Goal: Task Accomplishment & Management: Manage account settings

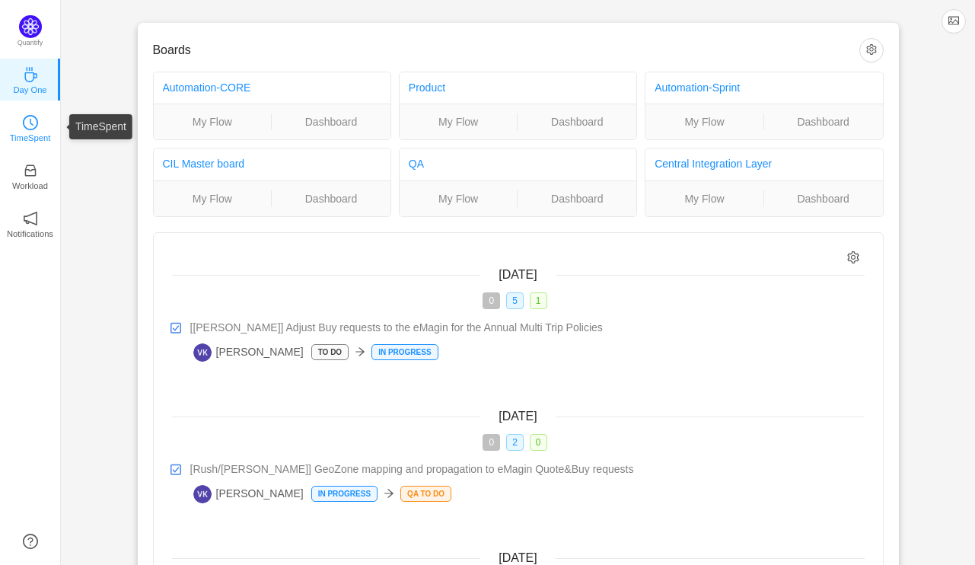
click at [29, 119] on link "TimeSpent" at bounding box center [30, 126] width 15 height 15
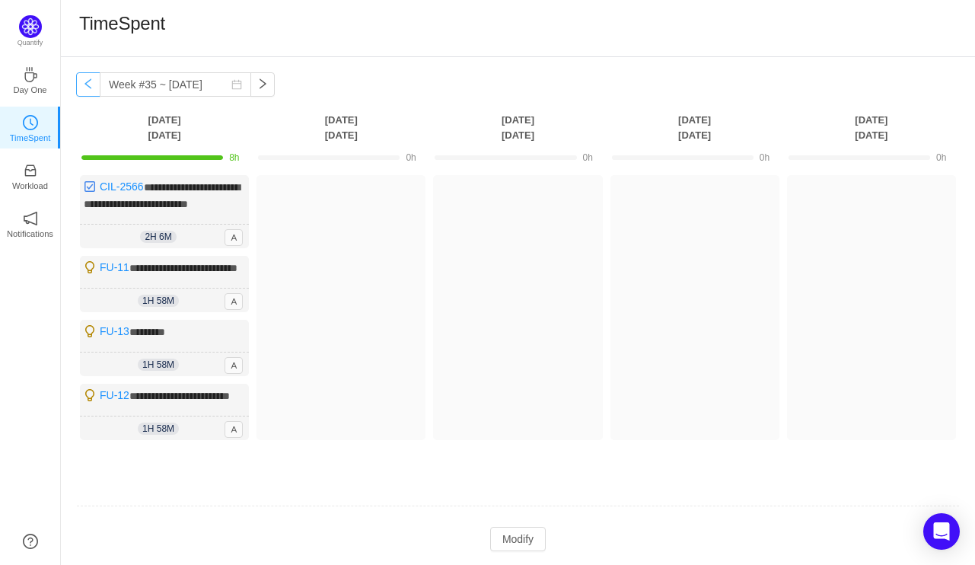
click at [94, 84] on button "button" at bounding box center [88, 84] width 24 height 24
type input "Week #34 ~ [DATE]"
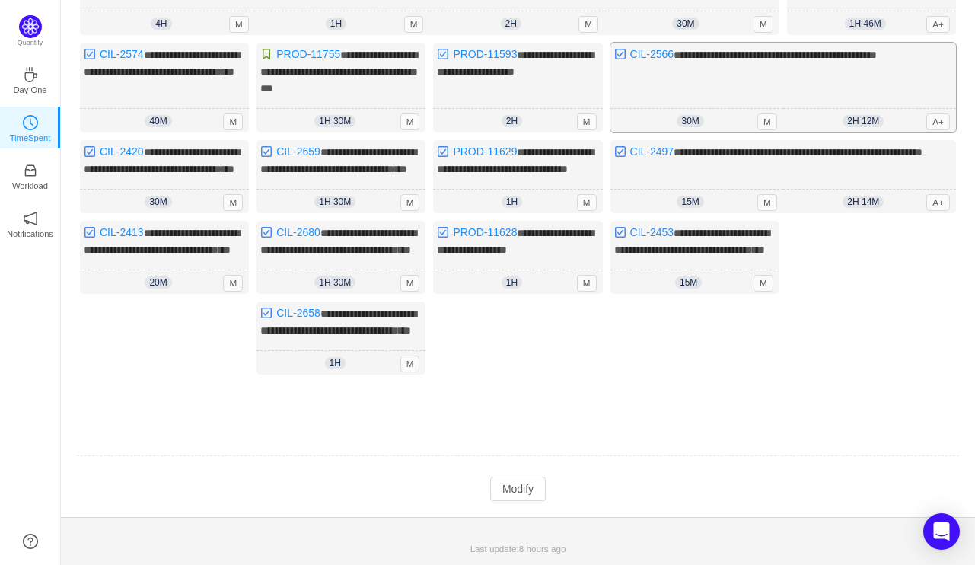
scroll to position [362, 0]
click at [527, 495] on button "Modify" at bounding box center [518, 488] width 56 height 24
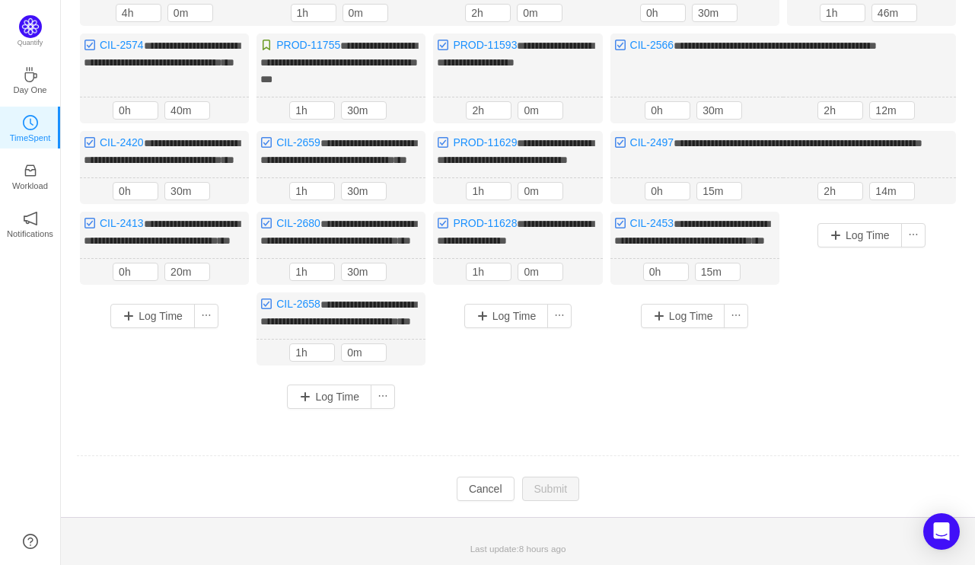
scroll to position [210, 0]
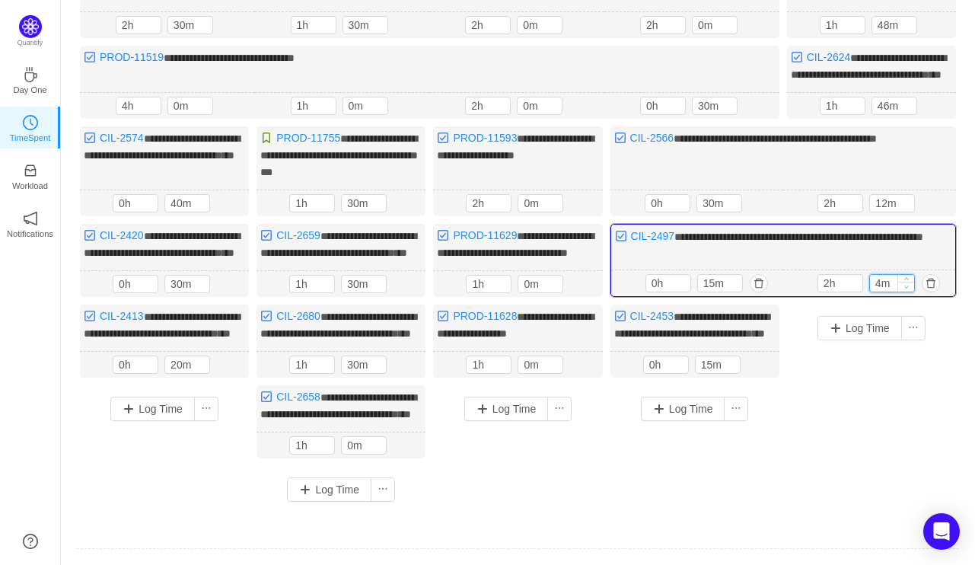
click at [907, 289] on icon "icon: down" at bounding box center [905, 286] width 5 height 5
type input "0m"
click at [907, 289] on icon "icon: down" at bounding box center [905, 286] width 5 height 5
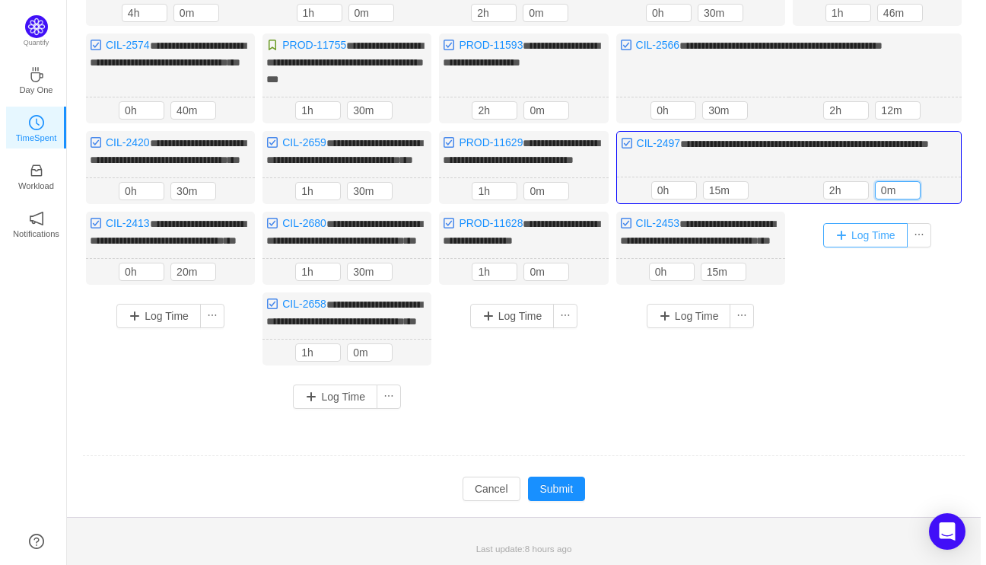
scroll to position [371, 0]
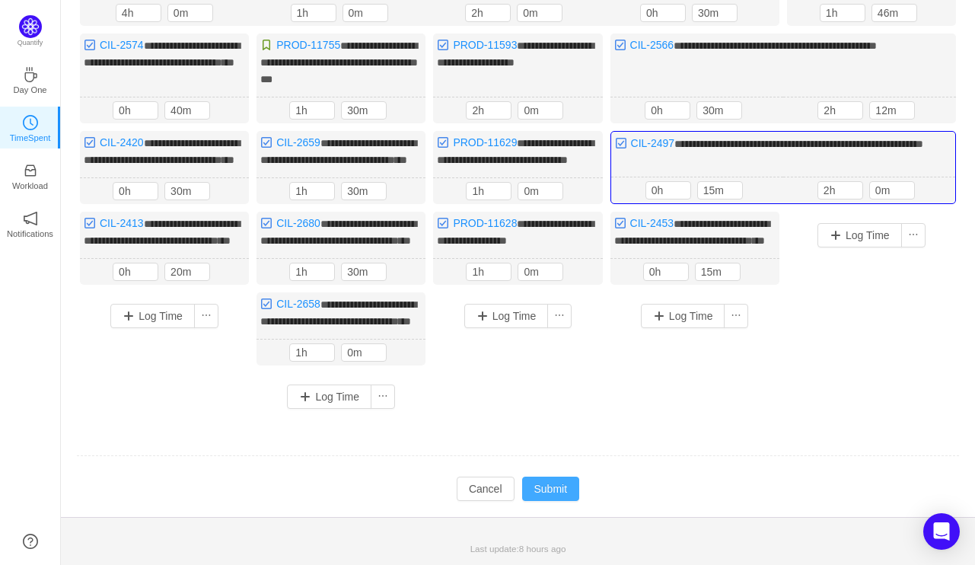
click at [566, 483] on button "Submit" at bounding box center [551, 488] width 58 height 24
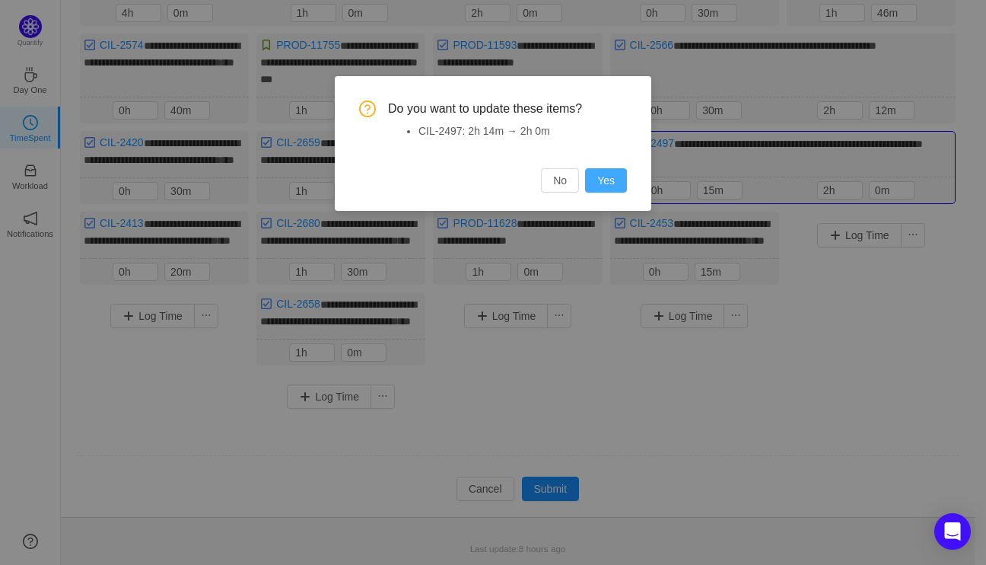
click at [616, 187] on button "Yes" at bounding box center [606, 180] width 42 height 24
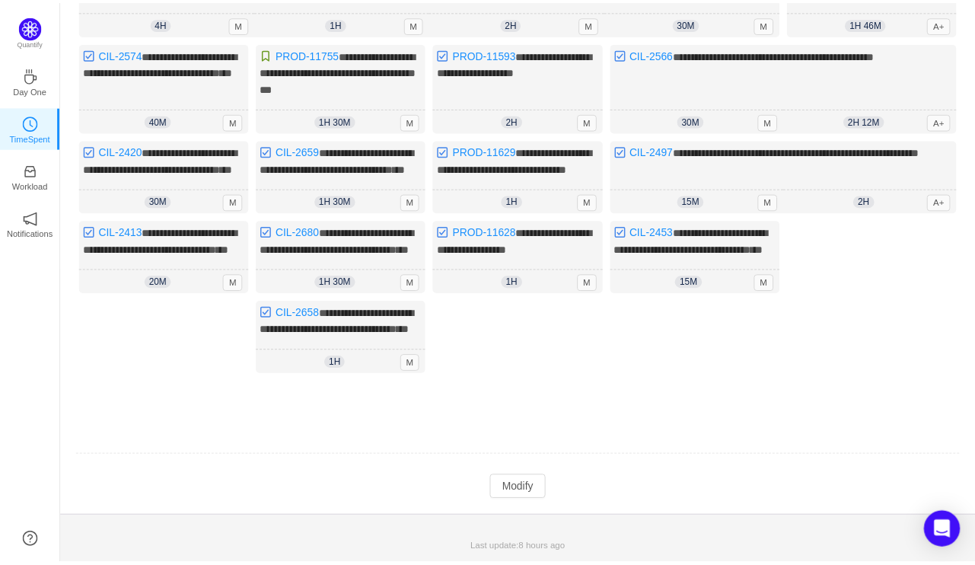
scroll to position [362, 0]
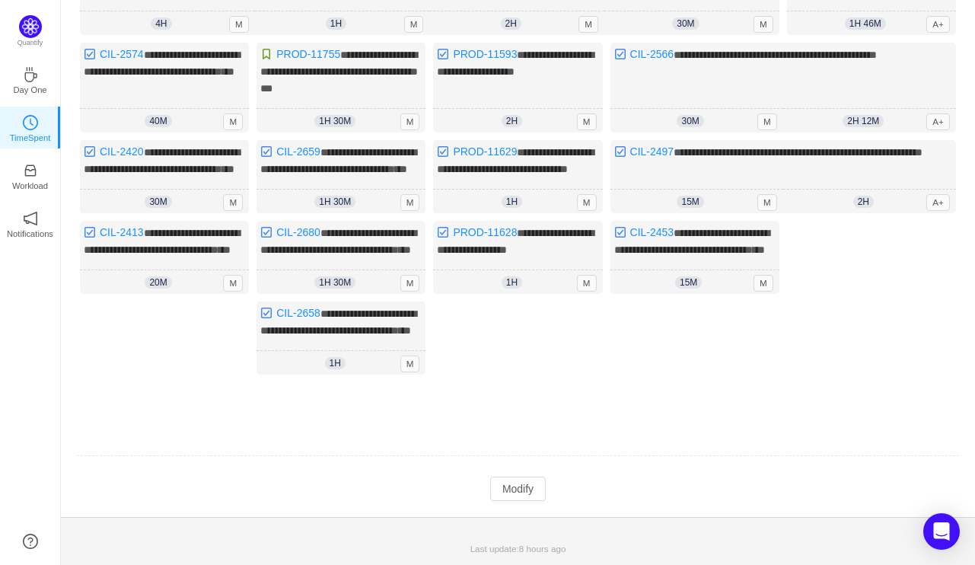
click at [626, 352] on div "Log Time" at bounding box center [694, 356] width 169 height 111
drag, startPoint x: 530, startPoint y: 483, endPoint x: 588, endPoint y: 441, distance: 71.8
click at [530, 483] on button "Modify" at bounding box center [518, 488] width 56 height 24
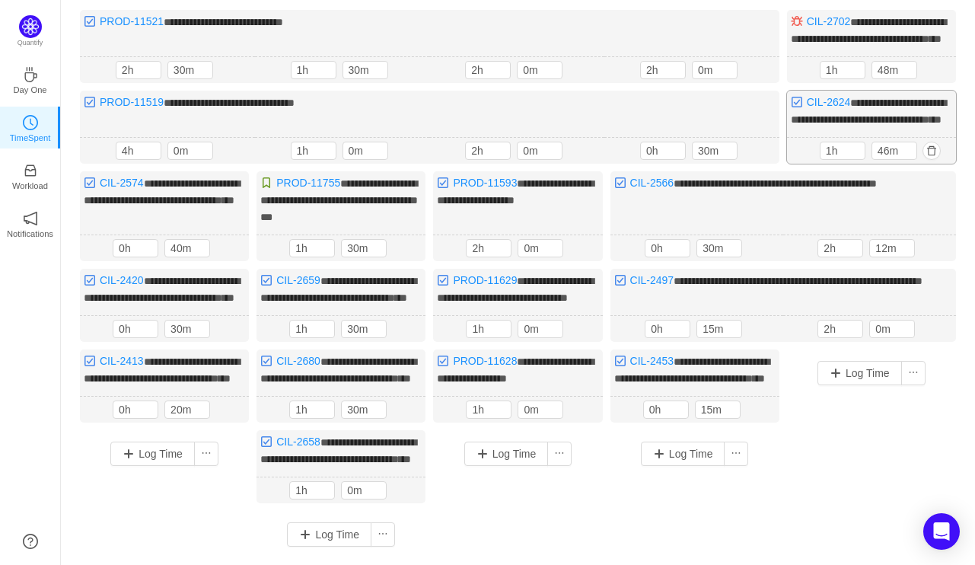
scroll to position [58, 0]
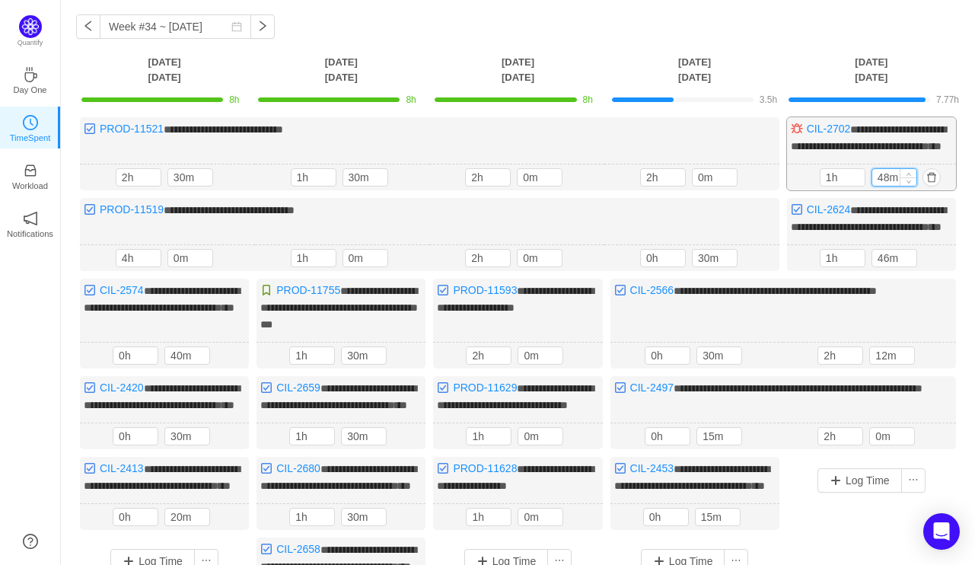
click at [889, 186] on input "48m" at bounding box center [894, 177] width 44 height 17
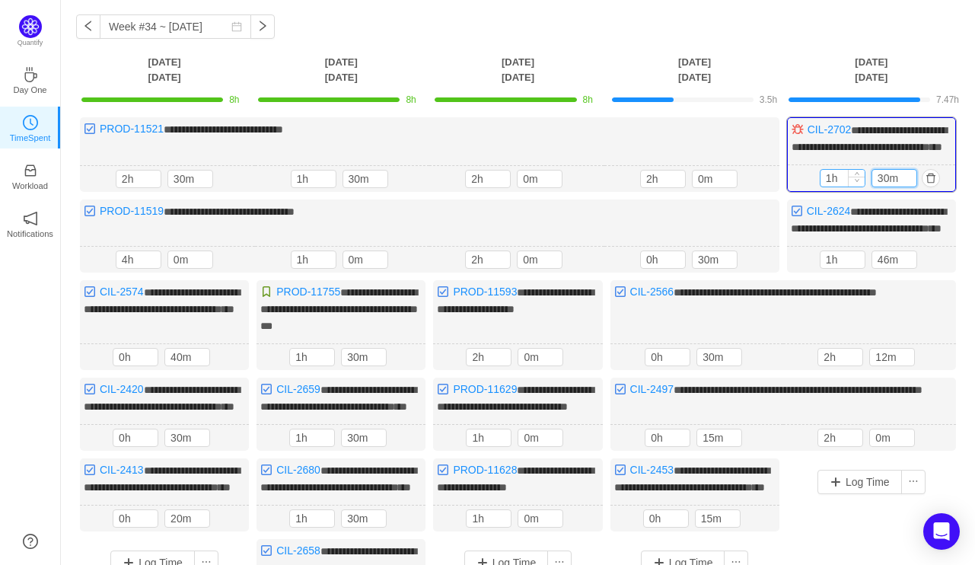
type input "30m"
click at [858, 186] on div at bounding box center [856, 178] width 17 height 17
type input "0h"
click at [858, 184] on icon "icon: down" at bounding box center [856, 181] width 5 height 5
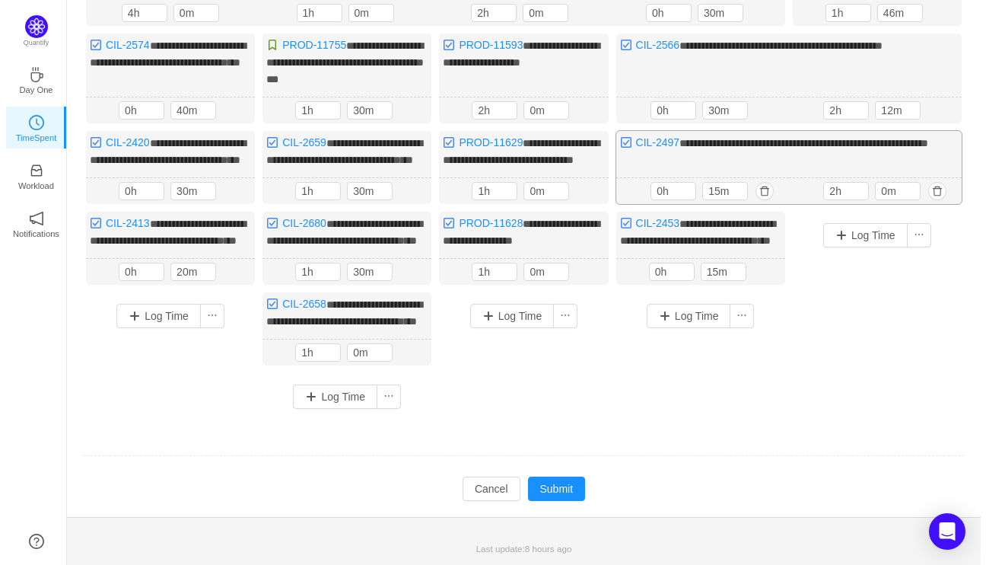
scroll to position [373, 0]
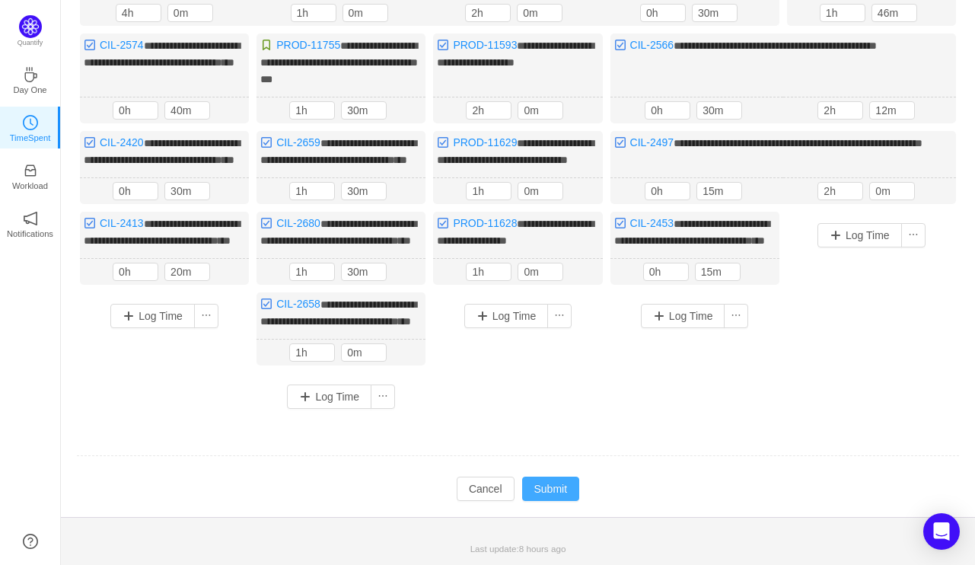
click at [552, 489] on button "Submit" at bounding box center [551, 488] width 58 height 24
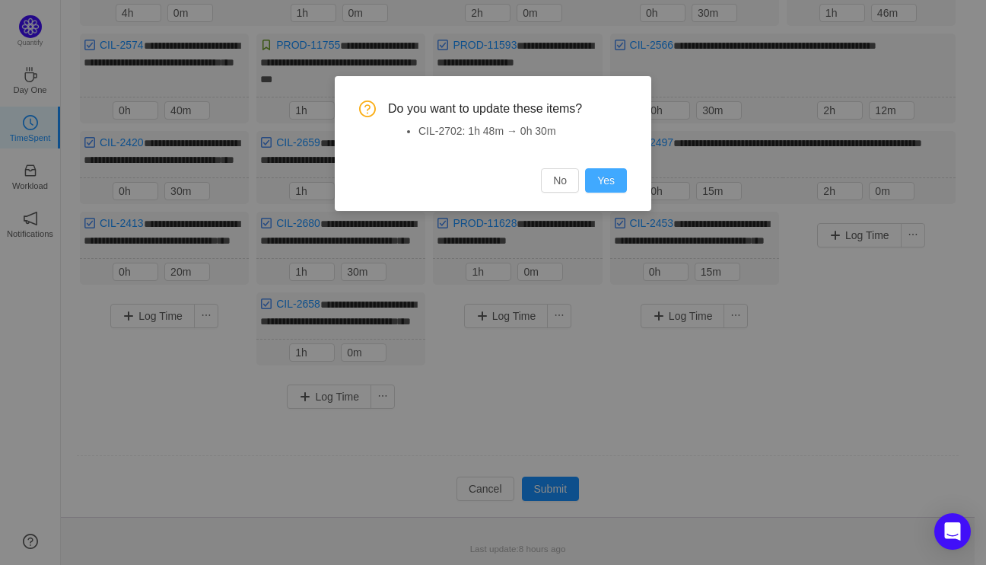
click at [602, 177] on button "Yes" at bounding box center [606, 180] width 42 height 24
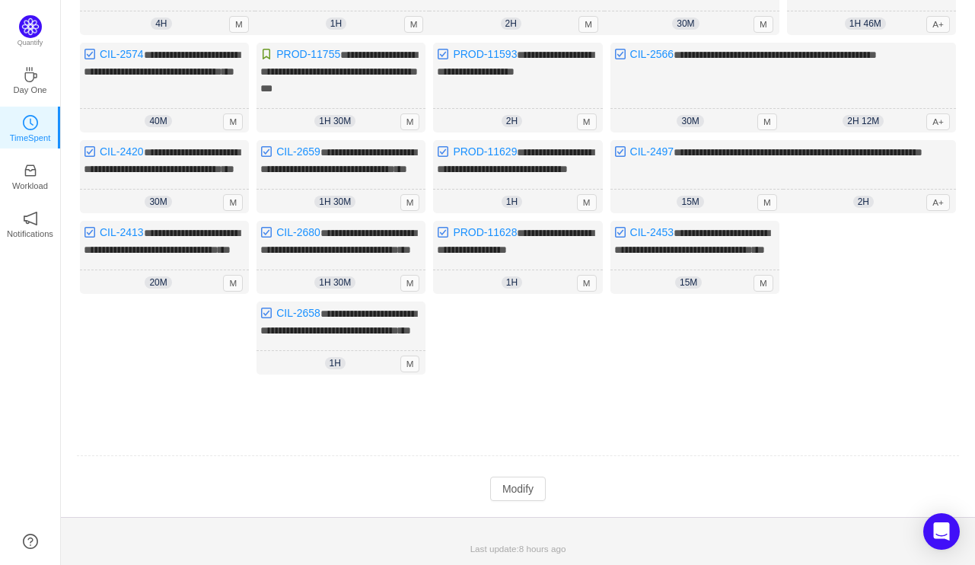
scroll to position [362, 0]
click at [501, 492] on button "Modify" at bounding box center [518, 488] width 56 height 24
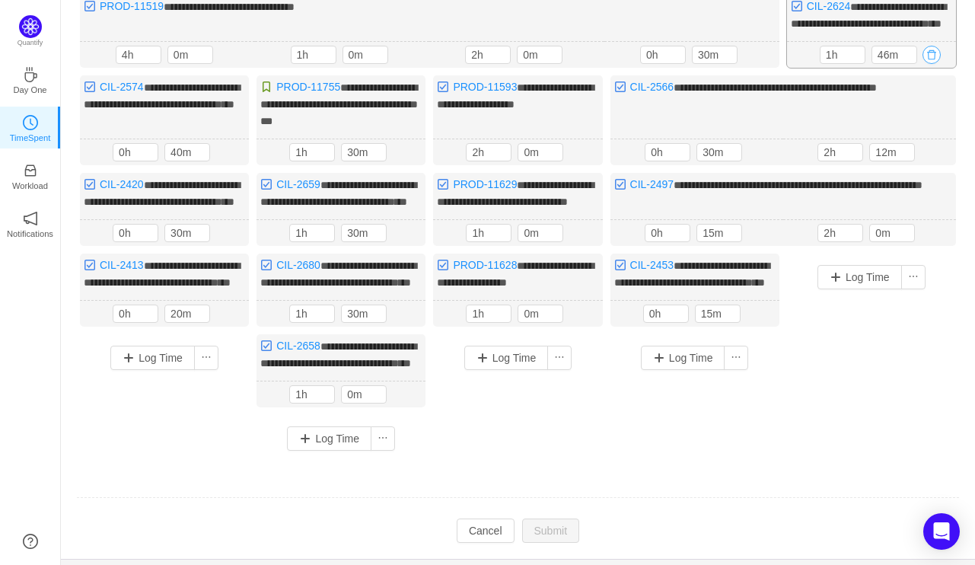
scroll to position [134, 0]
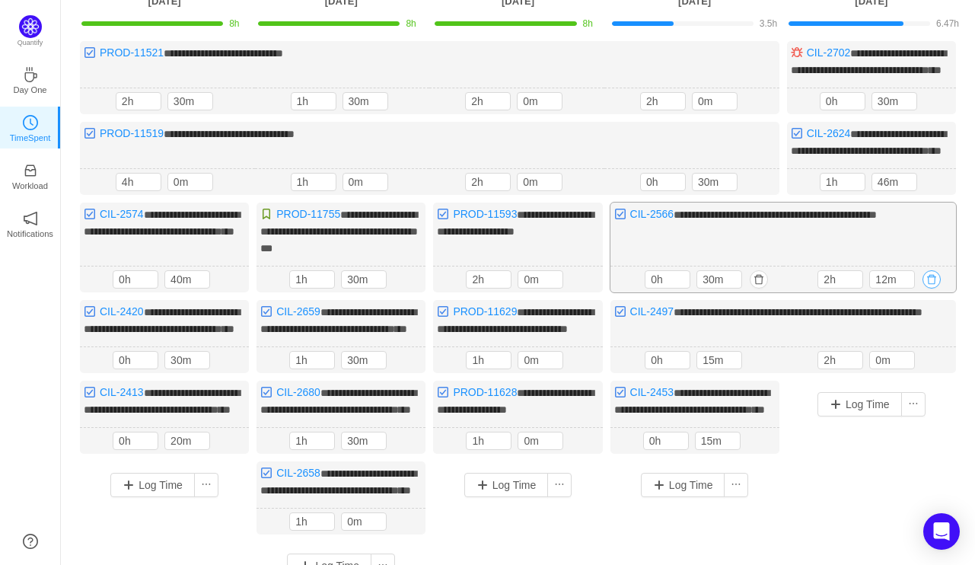
click at [932, 288] on button "button" at bounding box center [931, 279] width 18 height 18
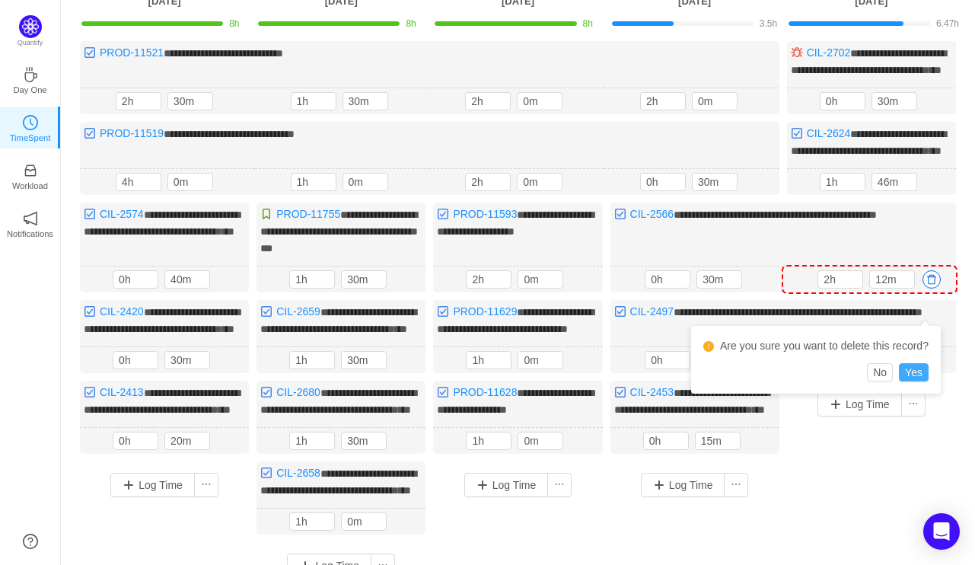
click at [916, 371] on button "Yes" at bounding box center [914, 372] width 30 height 18
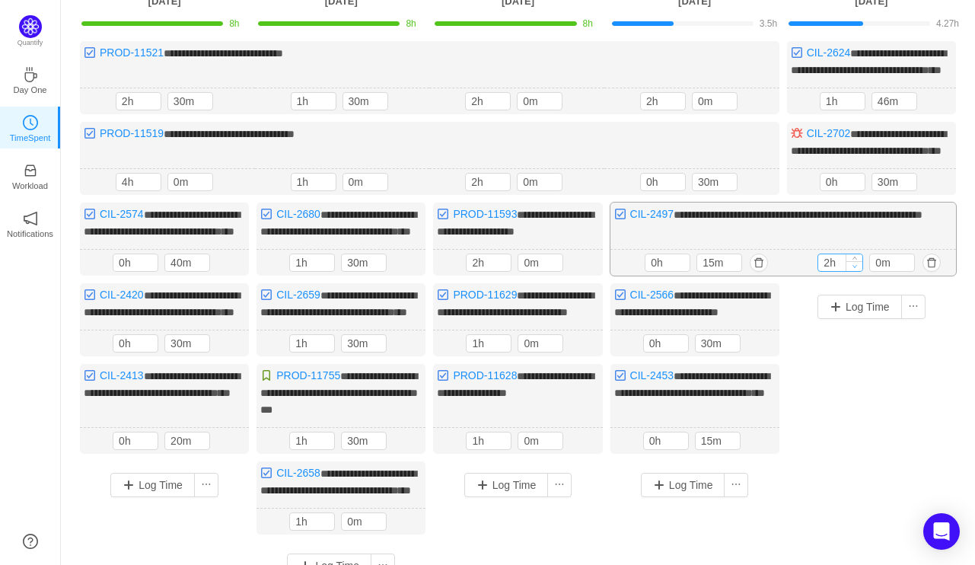
type input "1h"
click at [856, 271] on span "Decrease Value" at bounding box center [854, 266] width 16 height 10
click at [878, 270] on input "0m" at bounding box center [892, 261] width 44 height 17
type input "30m"
type input "0h"
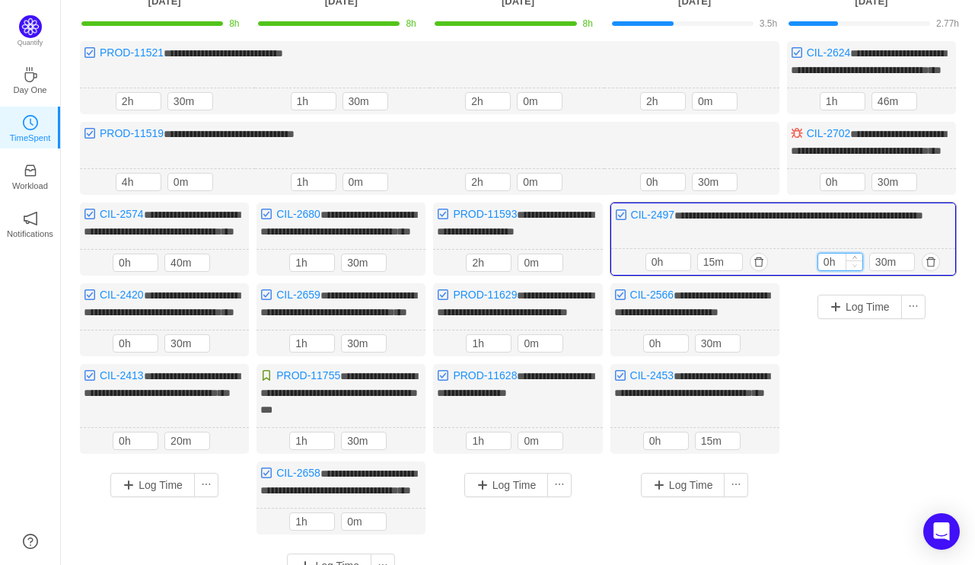
click at [855, 268] on icon "icon: down" at bounding box center [854, 265] width 5 height 5
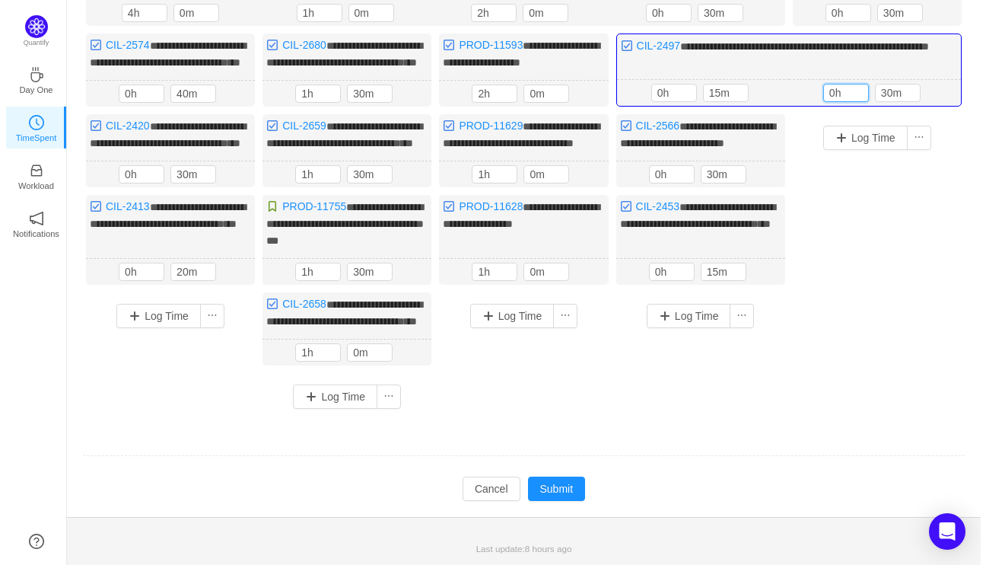
scroll to position [371, 0]
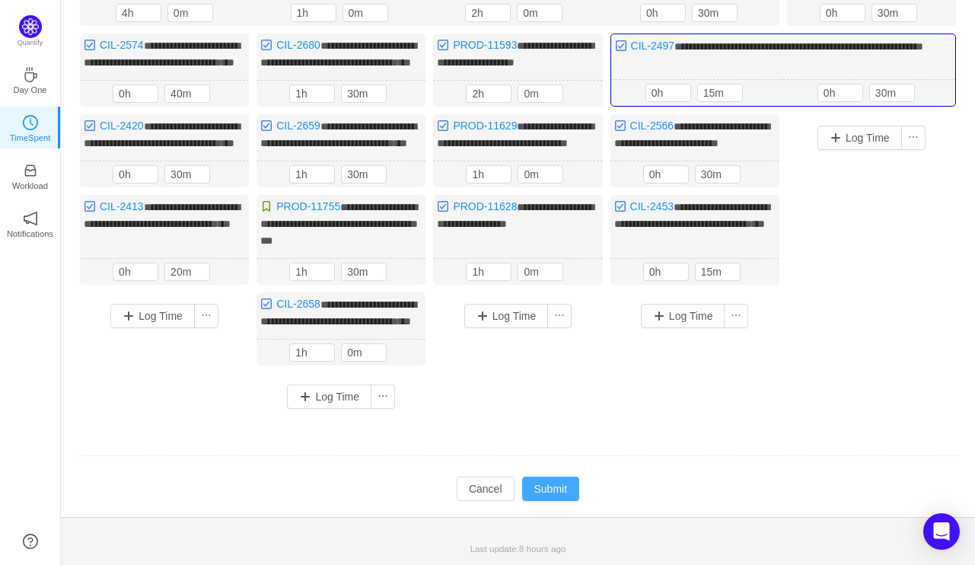
click at [560, 482] on button "Submit" at bounding box center [551, 488] width 58 height 24
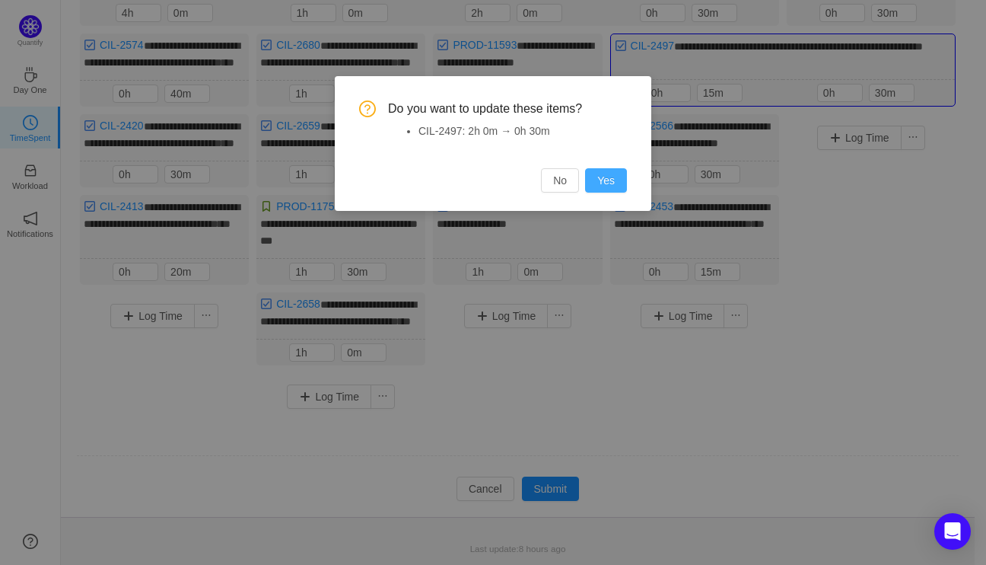
click at [612, 177] on button "Yes" at bounding box center [606, 180] width 42 height 24
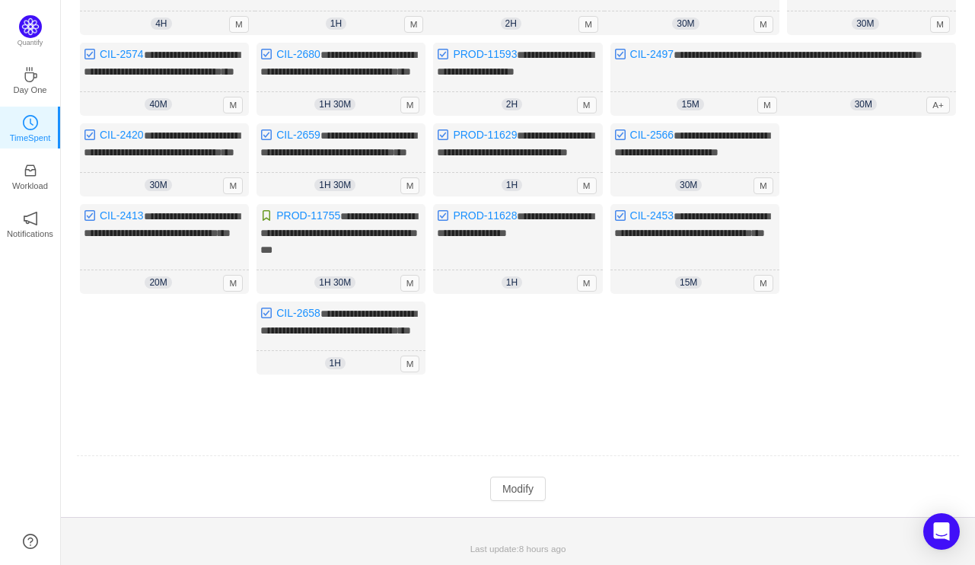
scroll to position [362, 0]
click at [505, 482] on button "Modify" at bounding box center [518, 488] width 56 height 24
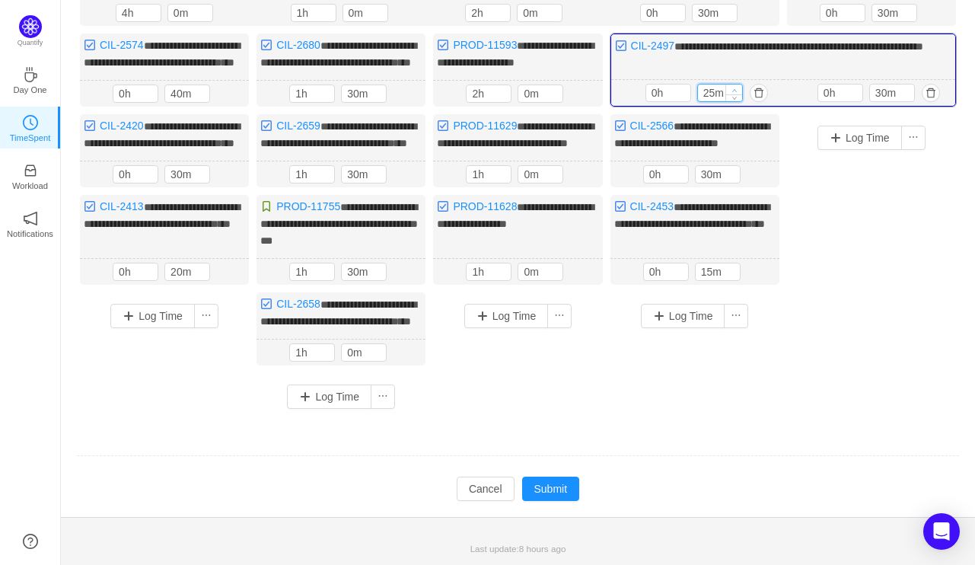
click at [736, 88] on icon "icon: up" at bounding box center [733, 90] width 5 height 5
click at [711, 84] on input "25m" at bounding box center [720, 92] width 44 height 17
type input "30m"
drag, startPoint x: 713, startPoint y: 265, endPoint x: 653, endPoint y: 275, distance: 60.9
click at [653, 275] on div "0h 15m" at bounding box center [694, 272] width 103 height 18
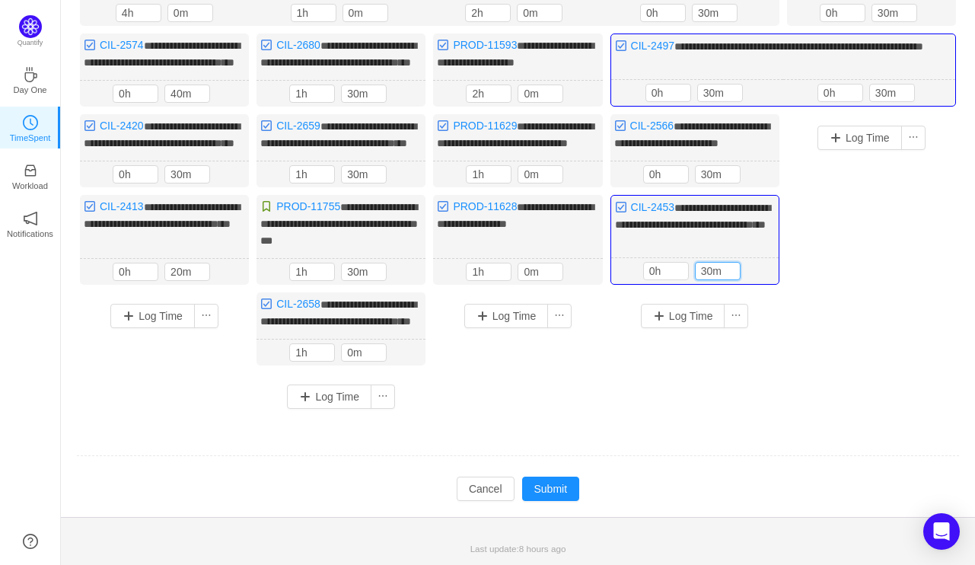
type input "30m"
click at [556, 501] on td "Modify Cancel Submit" at bounding box center [517, 489] width 883 height 26
click at [564, 498] on button "Submit" at bounding box center [551, 488] width 58 height 24
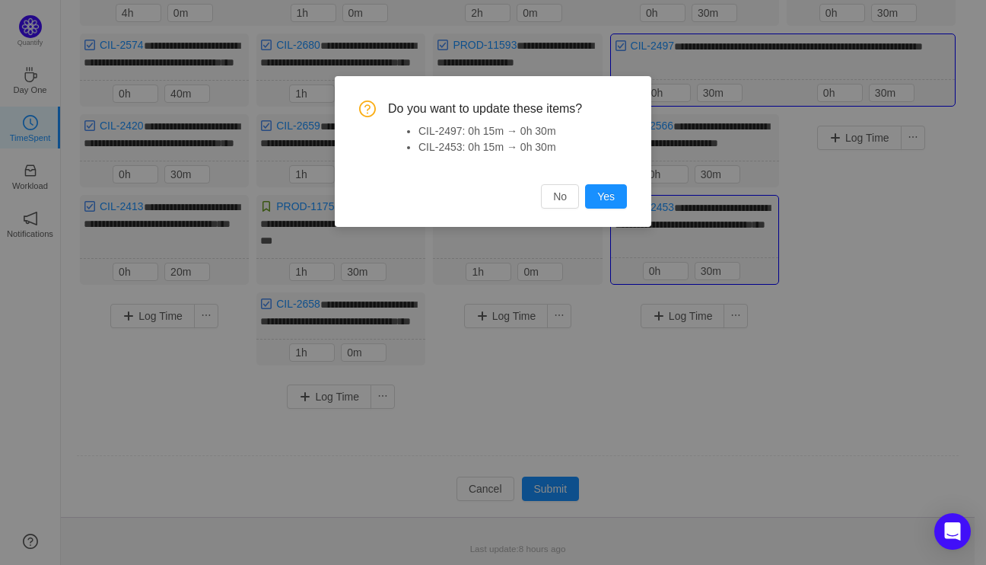
click at [627, 196] on div "Do you want to update these items? CIL-2497: 0h 15m → 0h 30m CIL-2453: 0h 15m →…" at bounding box center [493, 151] width 317 height 151
click at [614, 193] on button "Yes" at bounding box center [606, 196] width 42 height 24
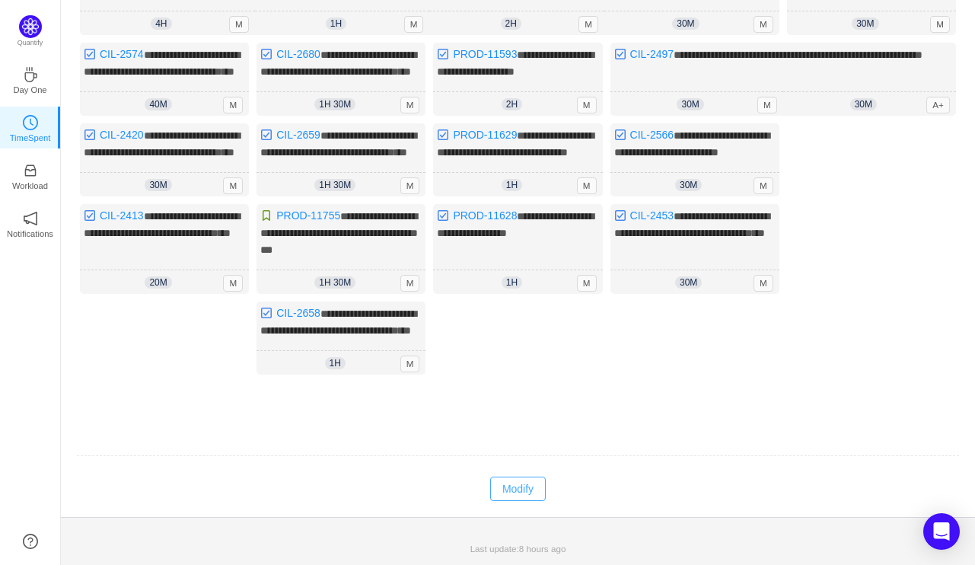
click at [521, 485] on button "Modify" at bounding box center [518, 488] width 56 height 24
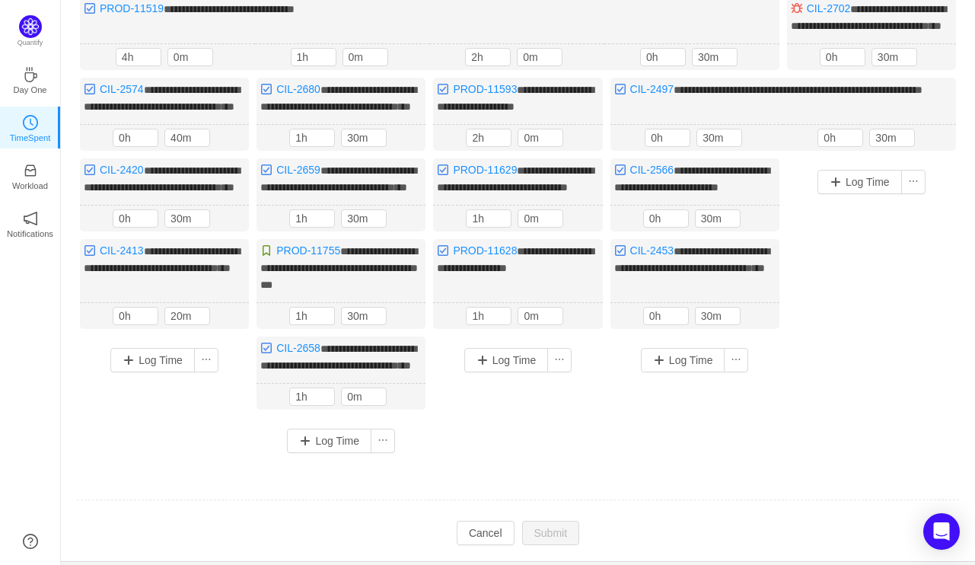
scroll to position [134, 0]
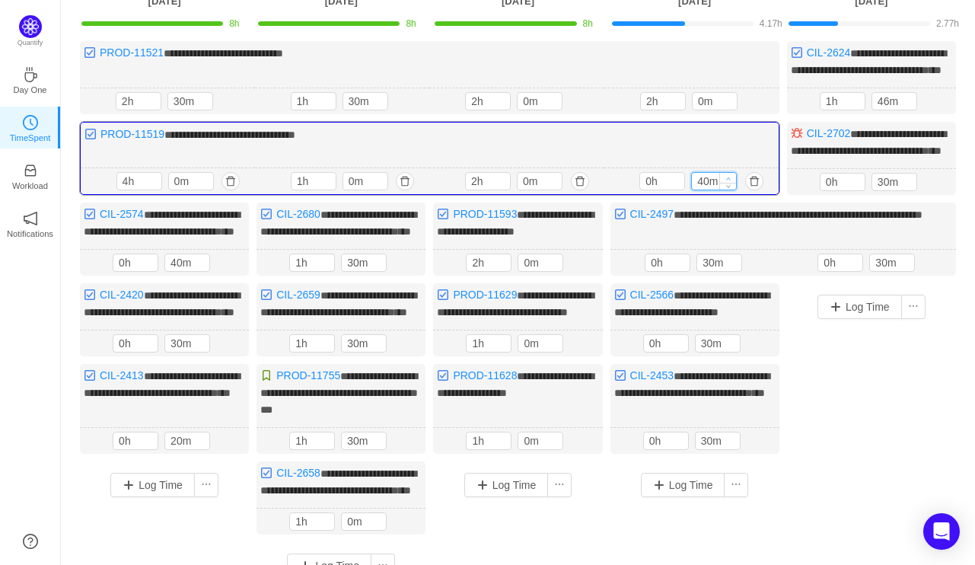
click at [731, 183] on span "Increase Value" at bounding box center [728, 178] width 16 height 10
type input "50m"
click at [731, 183] on span "Increase Value" at bounding box center [728, 178] width 16 height 10
type input "1h"
type input "0m"
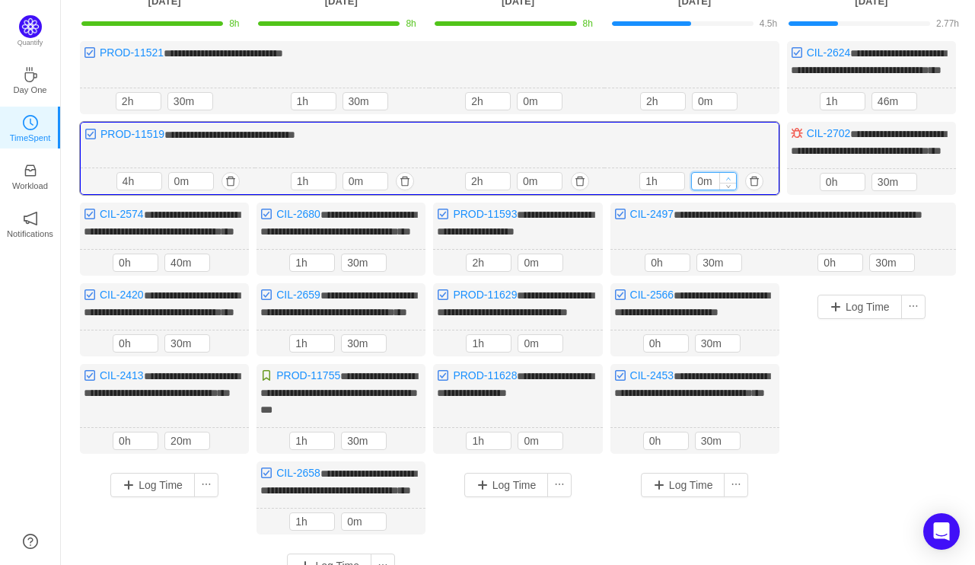
click at [731, 183] on span "Increase Value" at bounding box center [728, 178] width 16 height 10
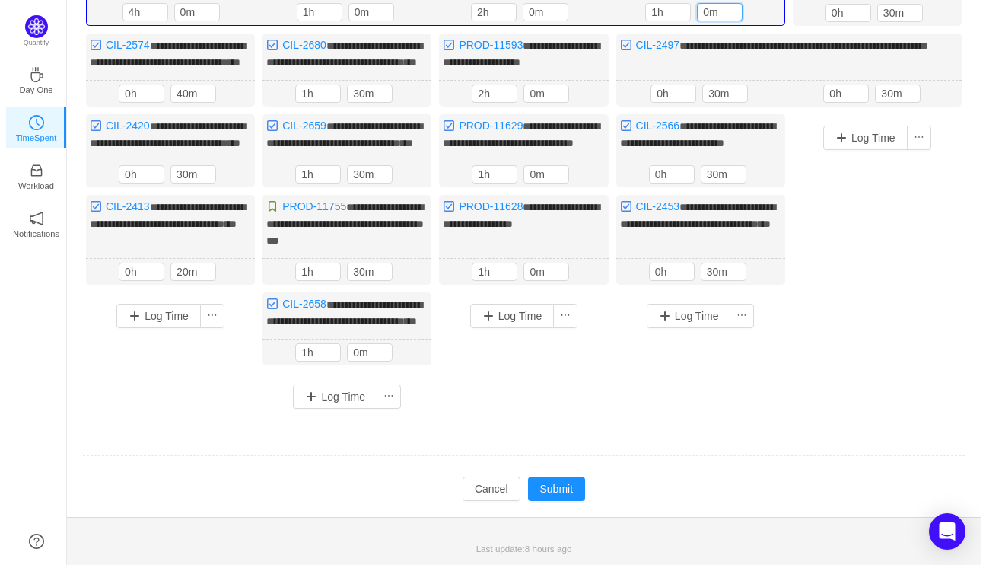
scroll to position [371, 0]
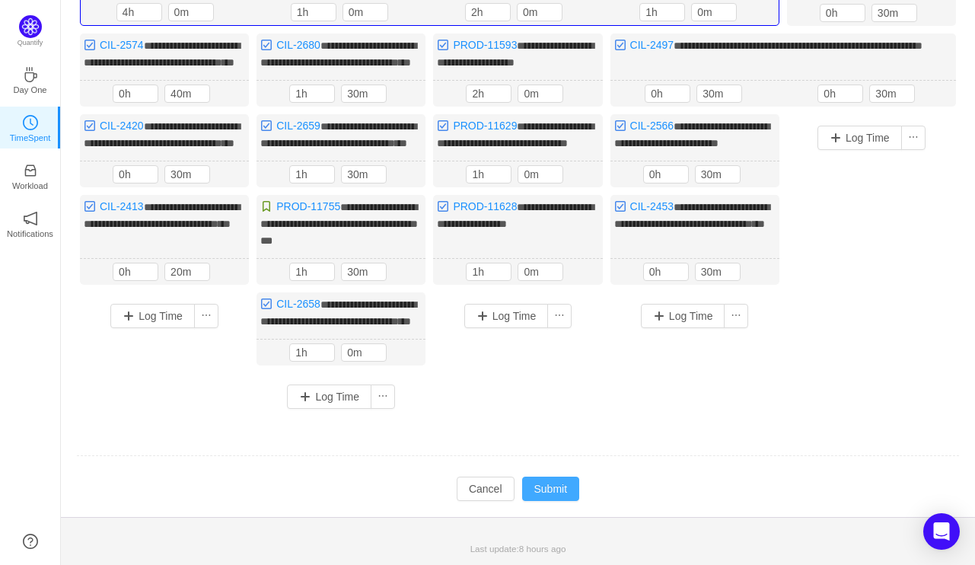
click at [575, 485] on button "Submit" at bounding box center [551, 488] width 58 height 24
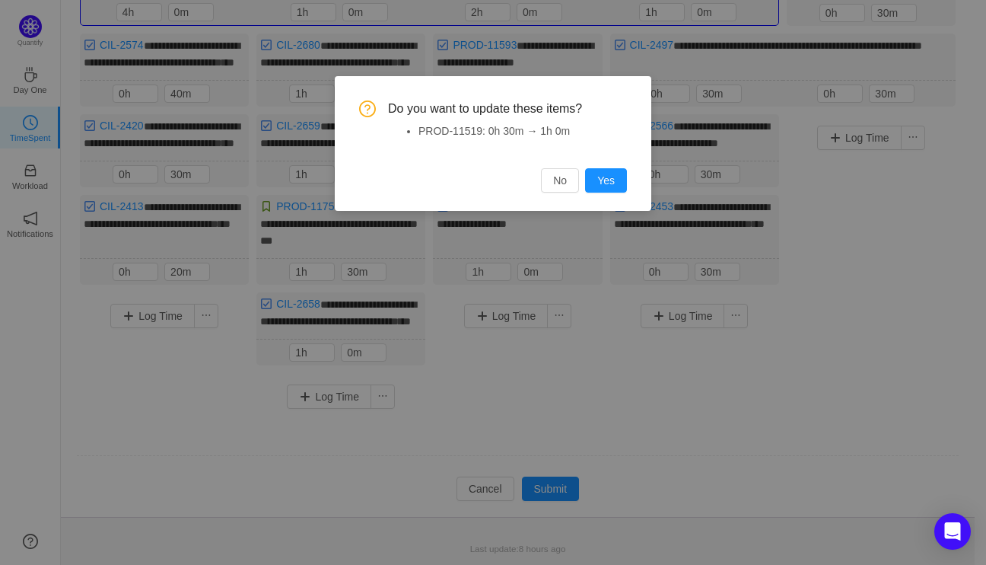
click at [615, 163] on div "Do you want to update these items? PROD-11519: 0h 30m → 1h 0m No Yes" at bounding box center [493, 146] width 268 height 92
click at [621, 173] on button "Yes" at bounding box center [606, 180] width 42 height 24
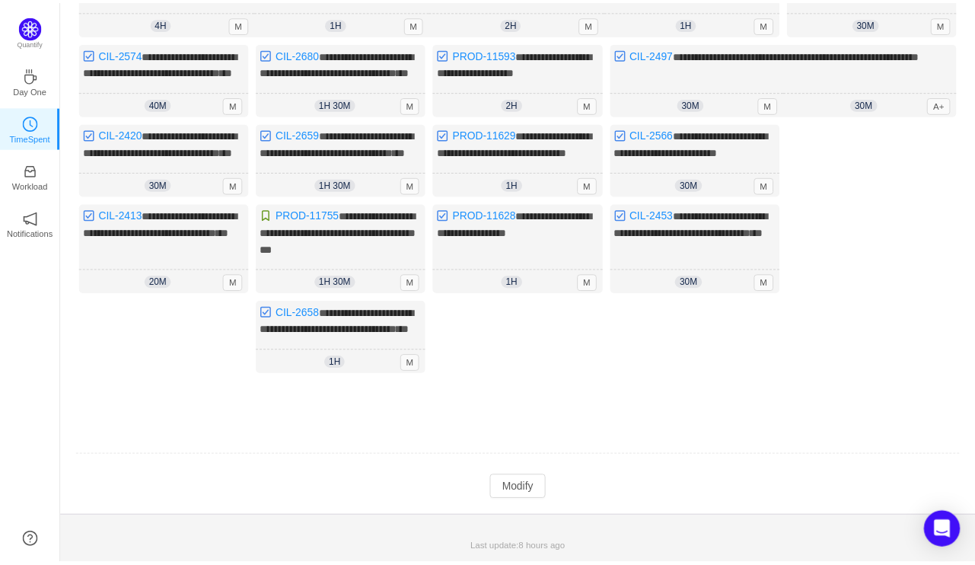
scroll to position [362, 0]
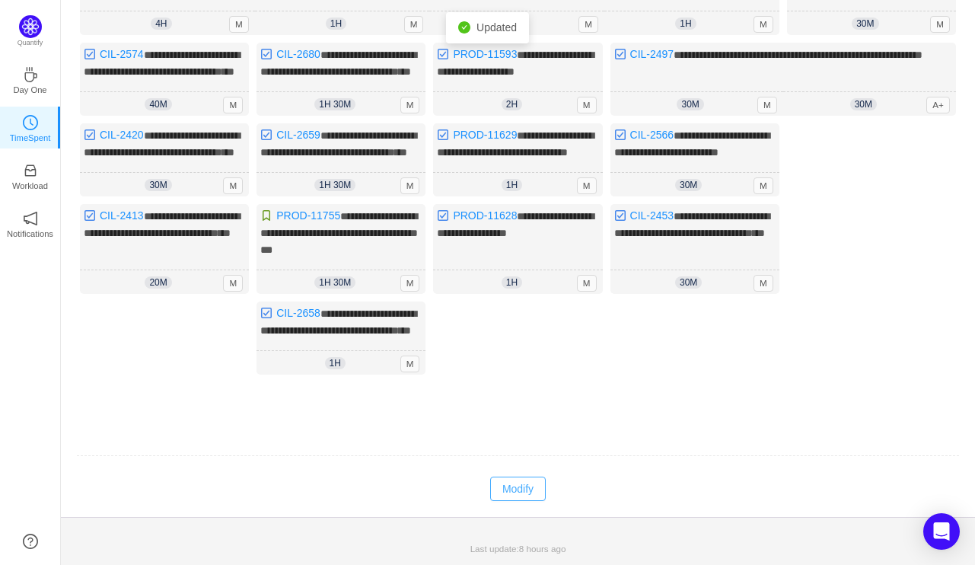
click at [525, 496] on button "Modify" at bounding box center [518, 488] width 56 height 24
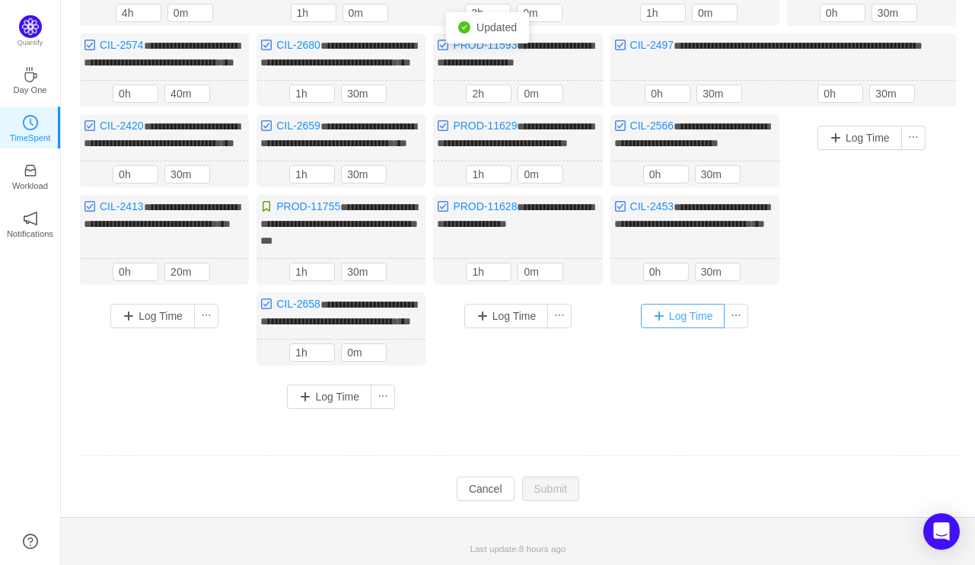
click at [709, 307] on button "Log Time" at bounding box center [683, 316] width 84 height 24
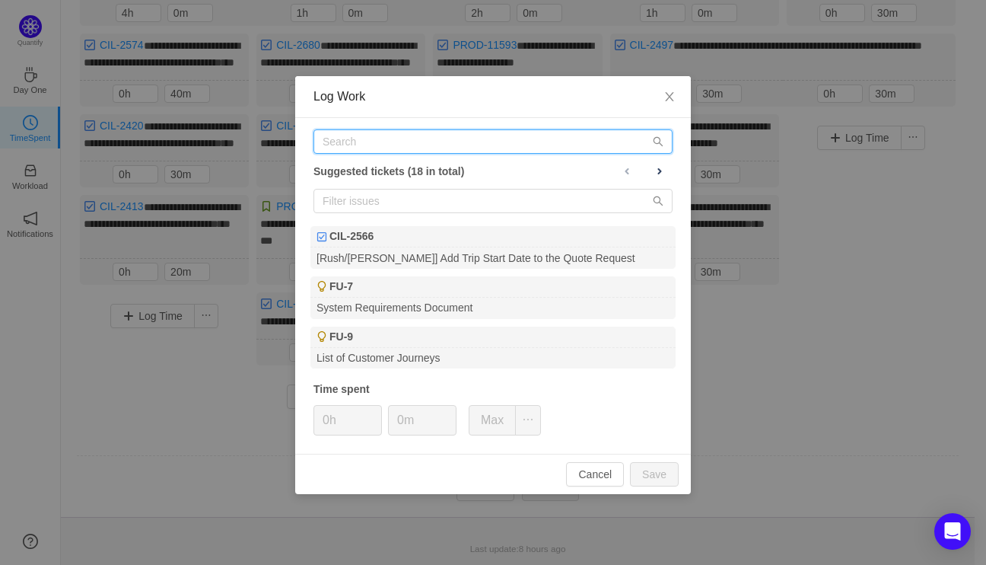
click at [450, 138] on input "text" at bounding box center [493, 141] width 359 height 24
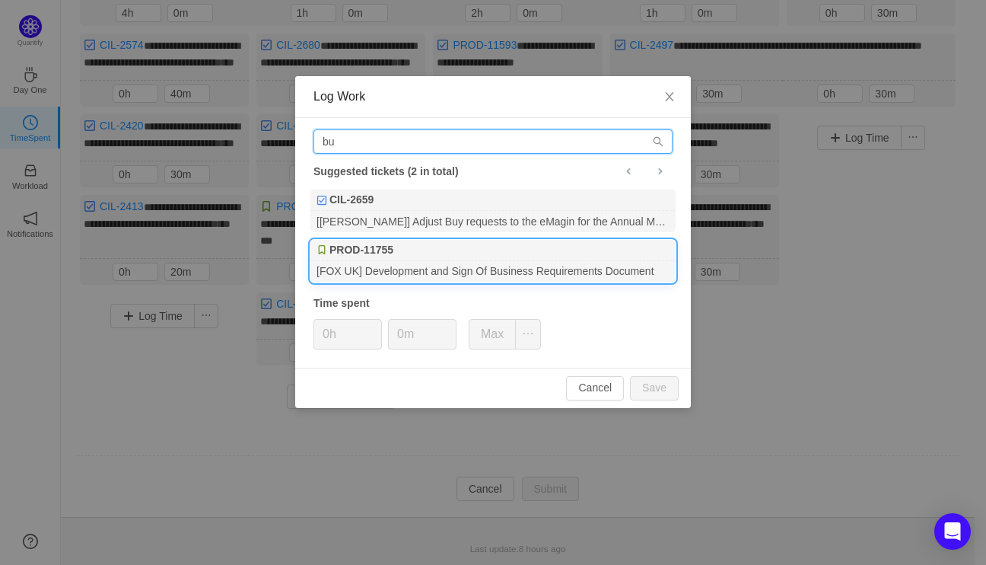
type input "bu"
click at [438, 271] on div "[FOX UK] Development and Sign Of Business Requirements Document" at bounding box center [492, 271] width 365 height 21
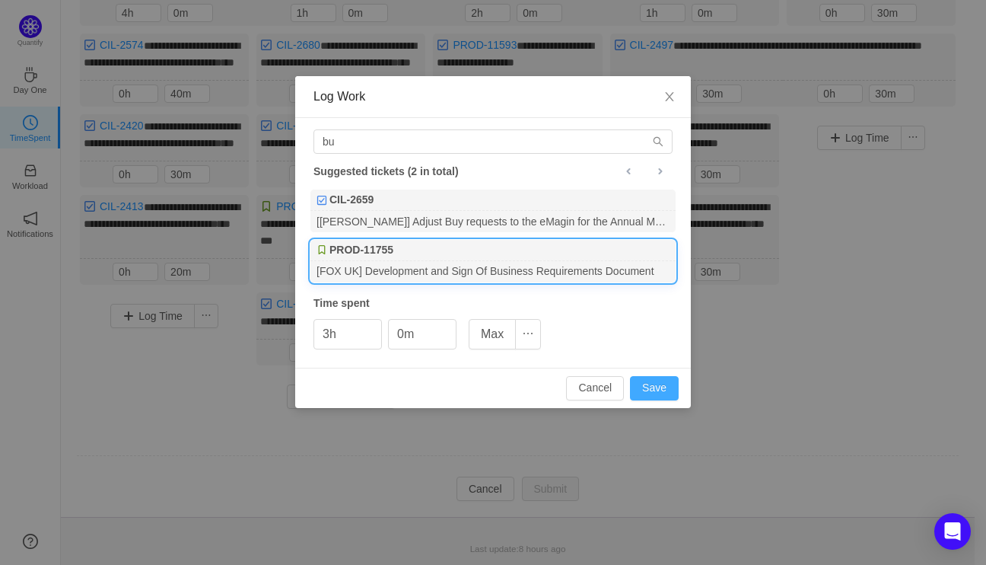
click at [664, 384] on button "Save" at bounding box center [654, 388] width 49 height 24
type input "0h"
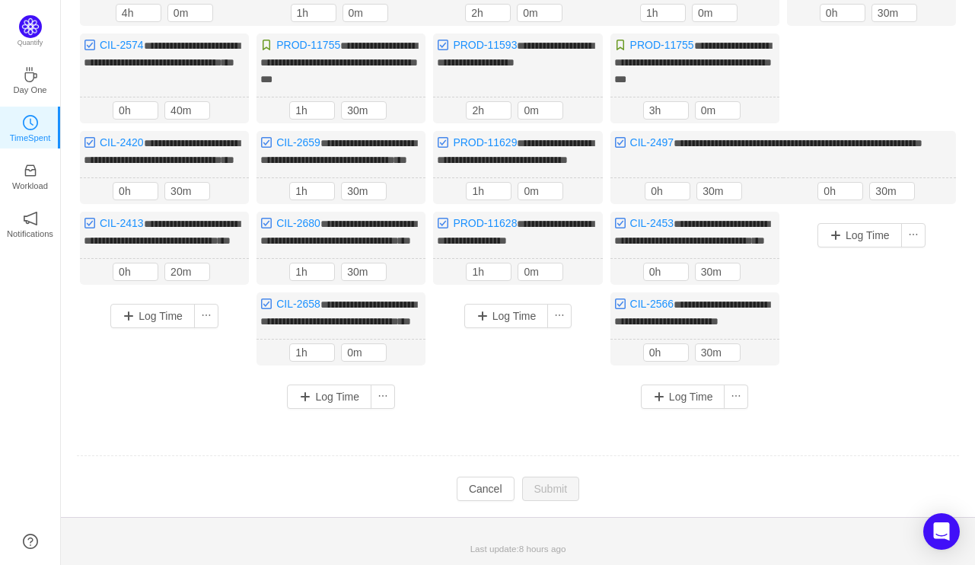
scroll to position [371, 0]
click at [683, 403] on button "Log Time" at bounding box center [683, 396] width 84 height 24
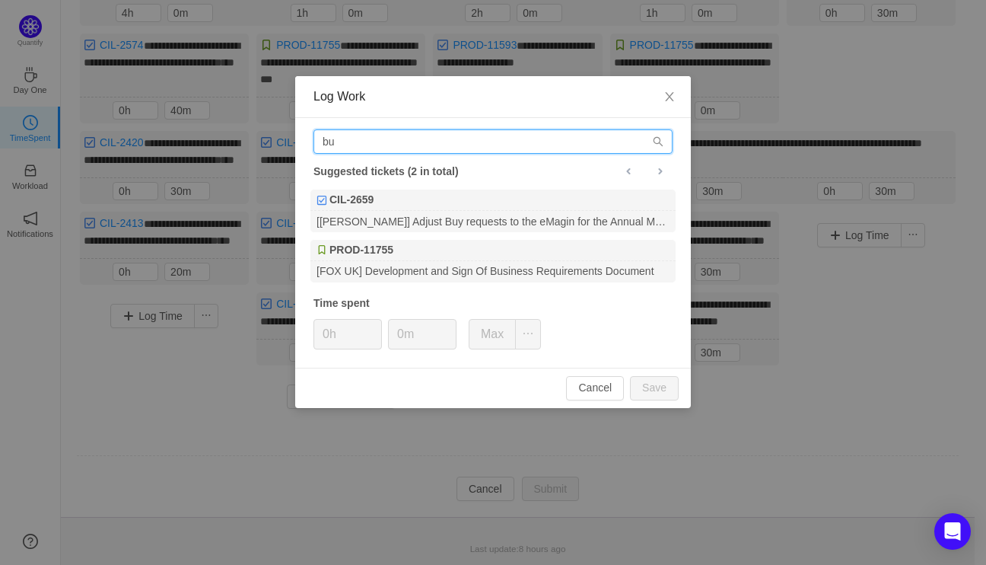
drag, startPoint x: 370, startPoint y: 151, endPoint x: 364, endPoint y: 145, distance: 8.1
click at [365, 146] on input "bu" at bounding box center [493, 141] width 359 height 24
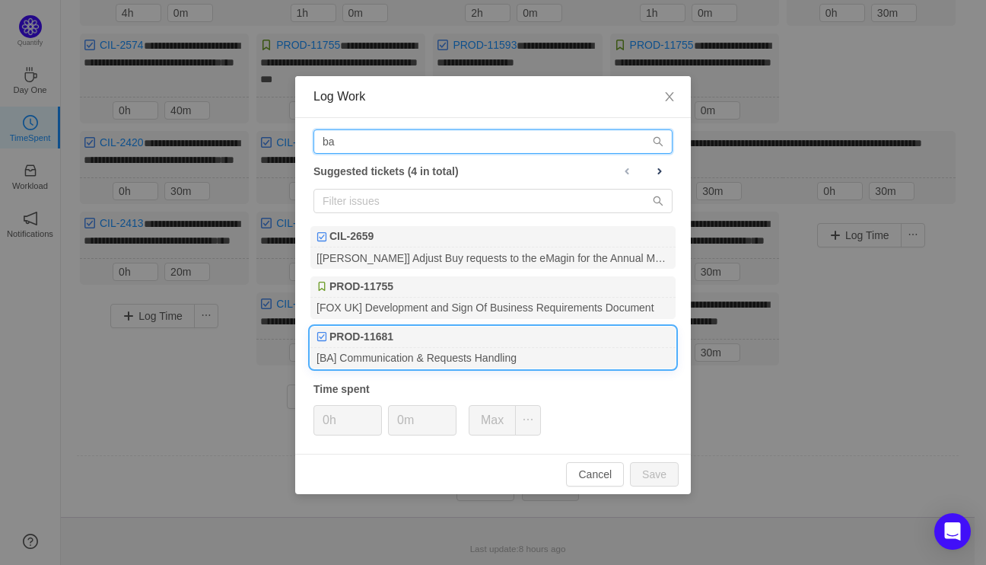
type input "ba"
click at [441, 352] on div "[BA] Communication & Requests Handling" at bounding box center [492, 358] width 365 height 21
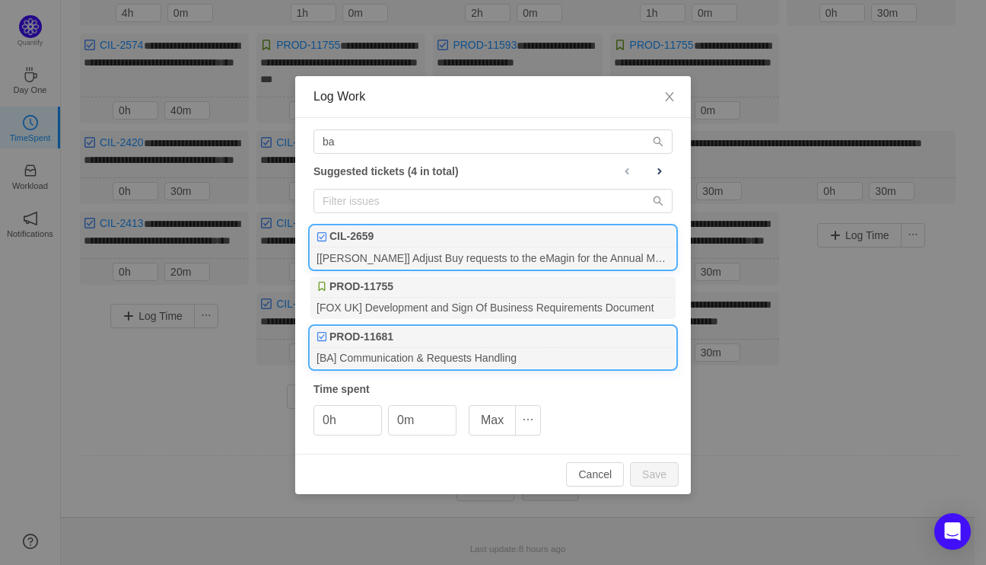
click at [457, 229] on div "CIL-2659" at bounding box center [492, 236] width 365 height 21
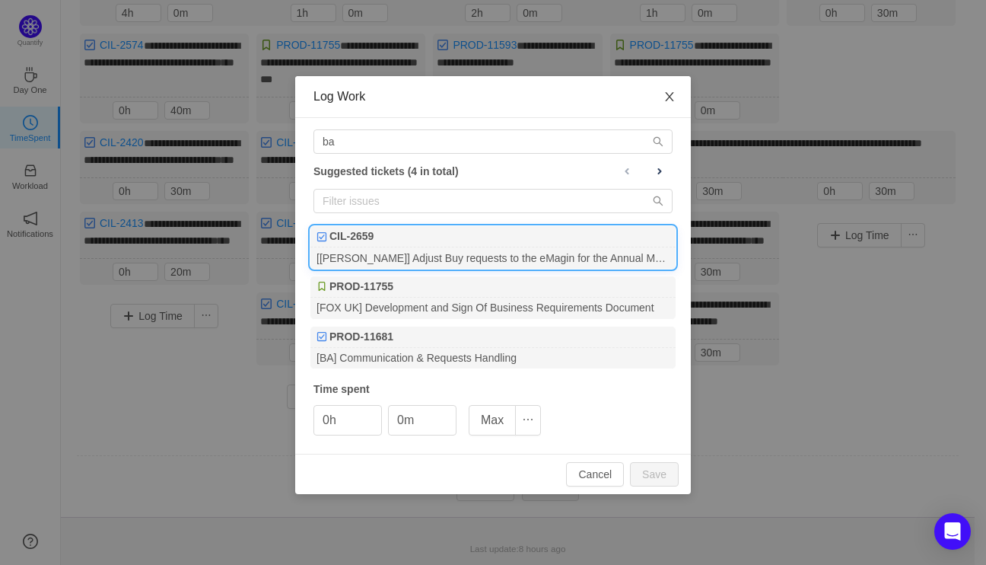
drag, startPoint x: 368, startPoint y: 237, endPoint x: 664, endPoint y: 96, distance: 327.1
click at [664, 96] on span "Close" at bounding box center [669, 97] width 43 height 43
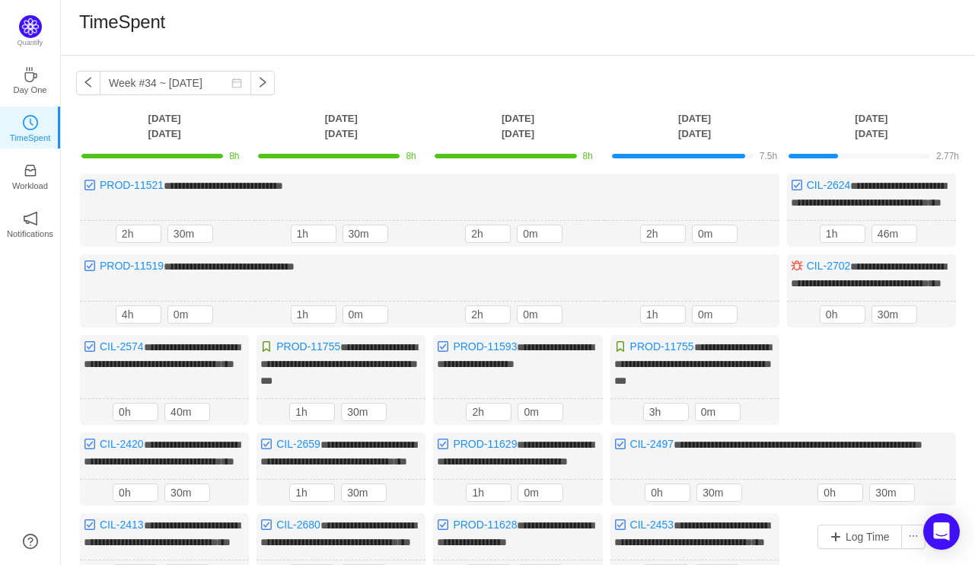
scroll to position [0, 0]
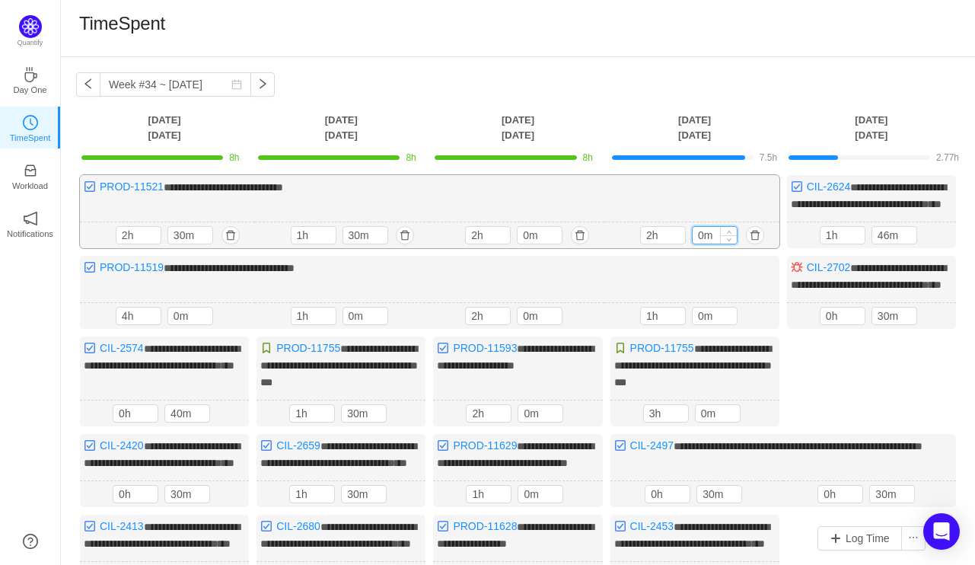
click at [699, 244] on input "0m" at bounding box center [714, 235] width 44 height 17
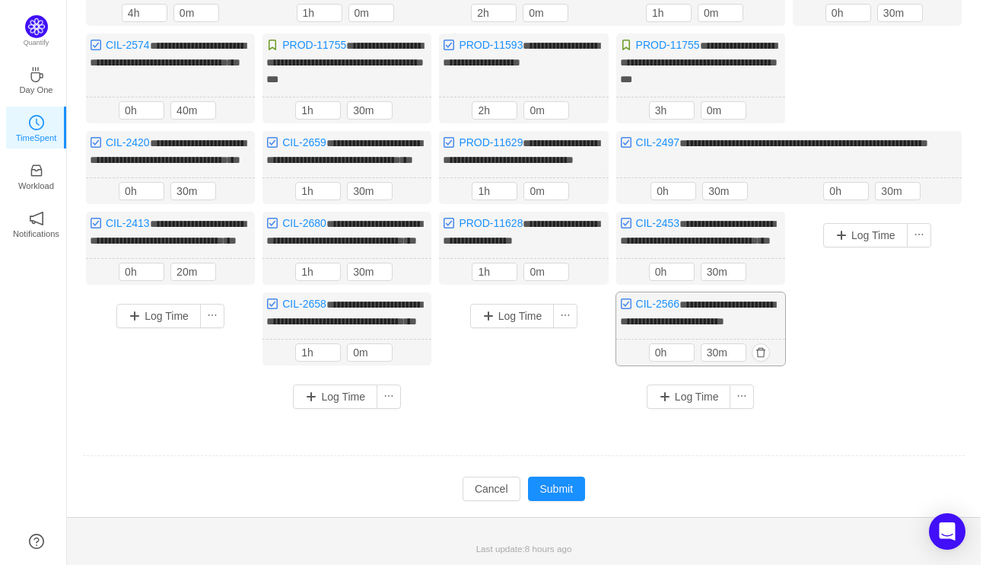
scroll to position [371, 0]
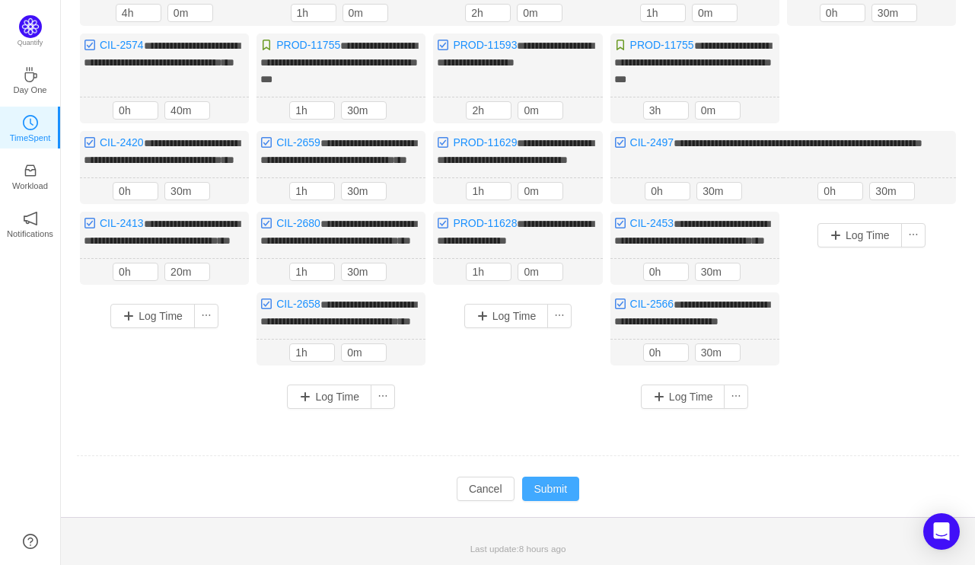
type input "30m"
click at [552, 492] on button "Submit" at bounding box center [551, 488] width 58 height 24
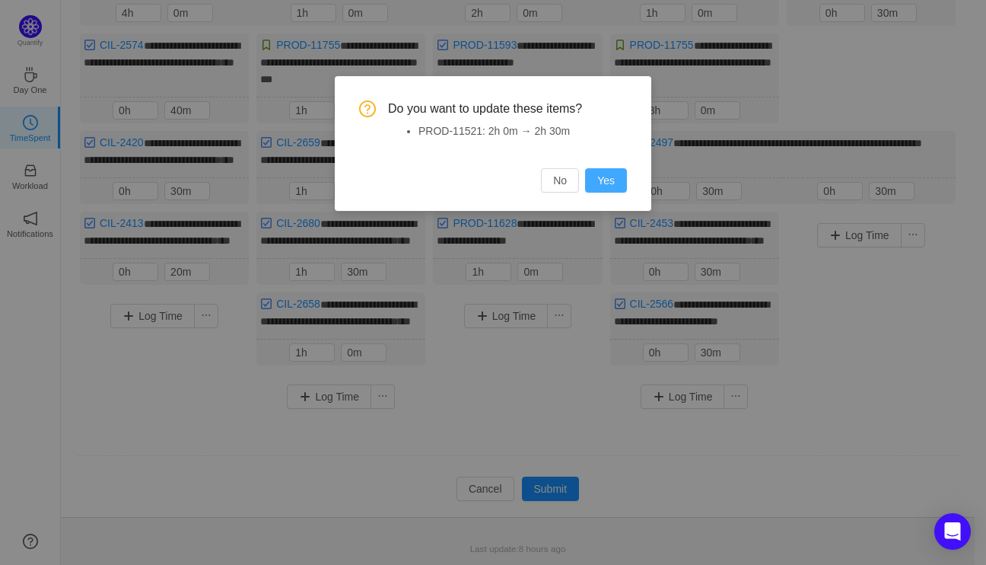
click at [616, 179] on button "Yes" at bounding box center [606, 180] width 42 height 24
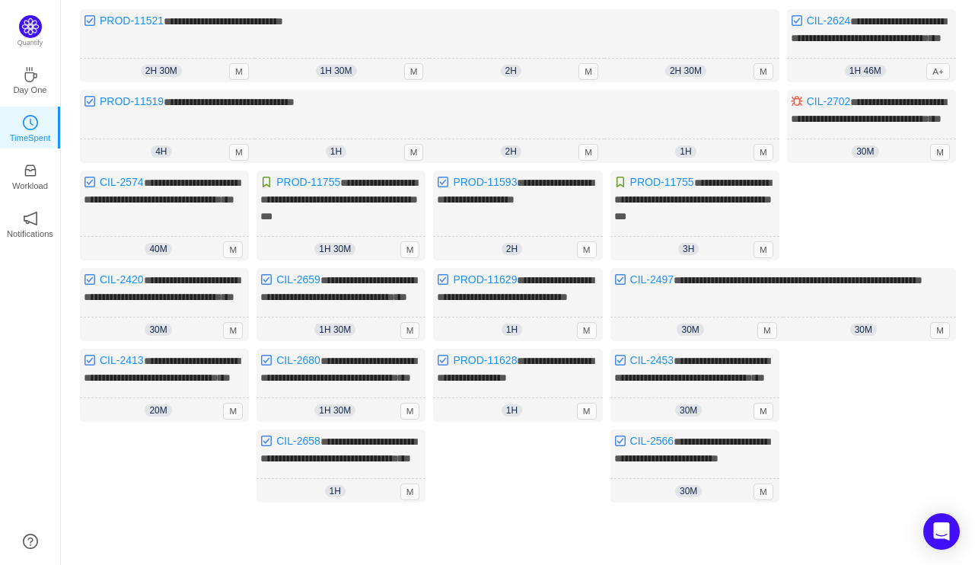
scroll to position [362, 0]
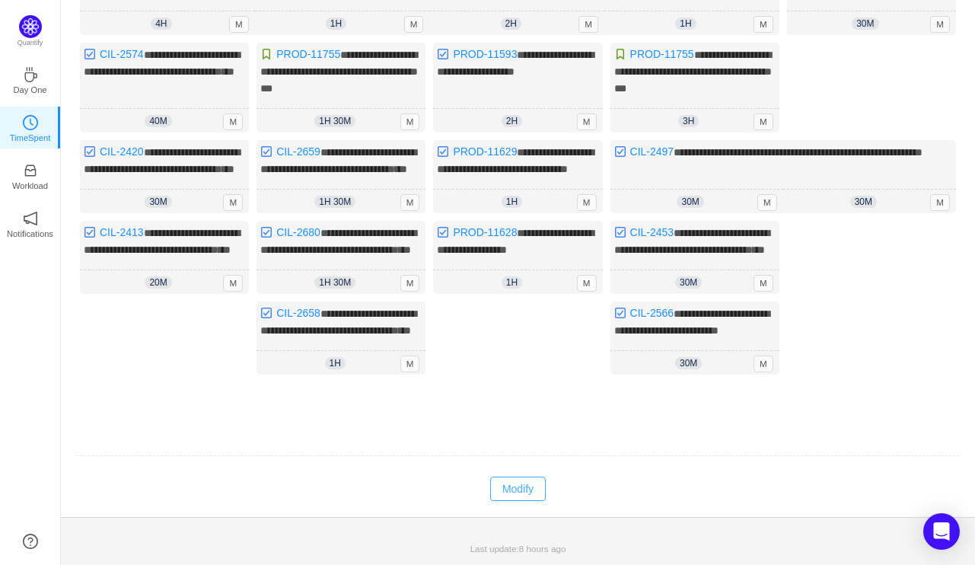
click at [512, 485] on button "Modify" at bounding box center [518, 488] width 56 height 24
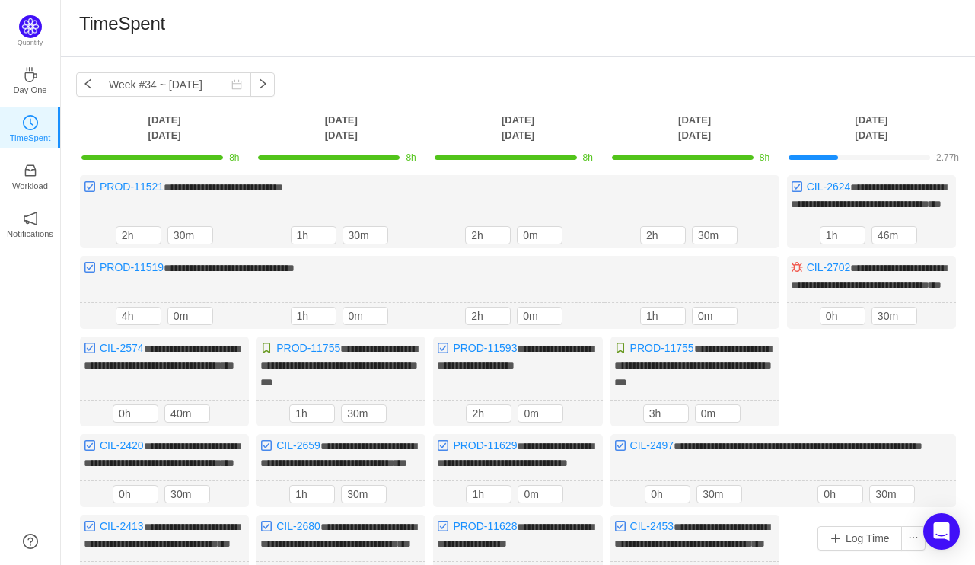
scroll to position [76, 0]
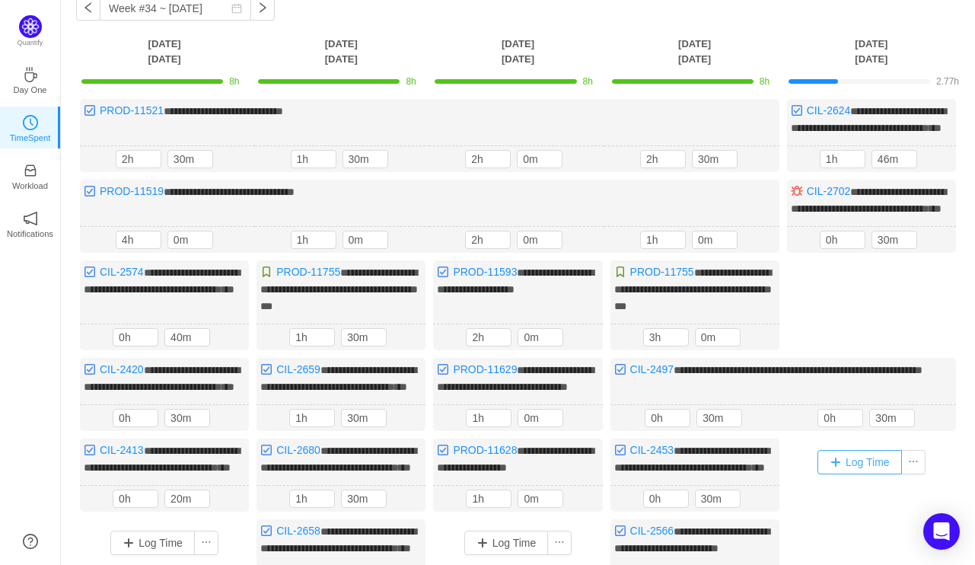
click at [861, 474] on button "Log Time" at bounding box center [859, 462] width 84 height 24
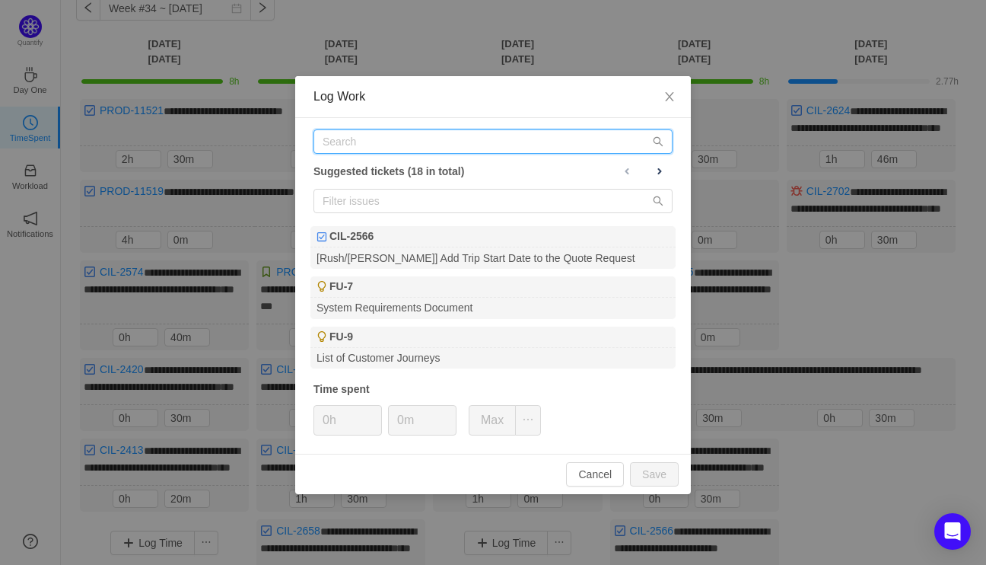
click at [432, 136] on input "text" at bounding box center [493, 141] width 359 height 24
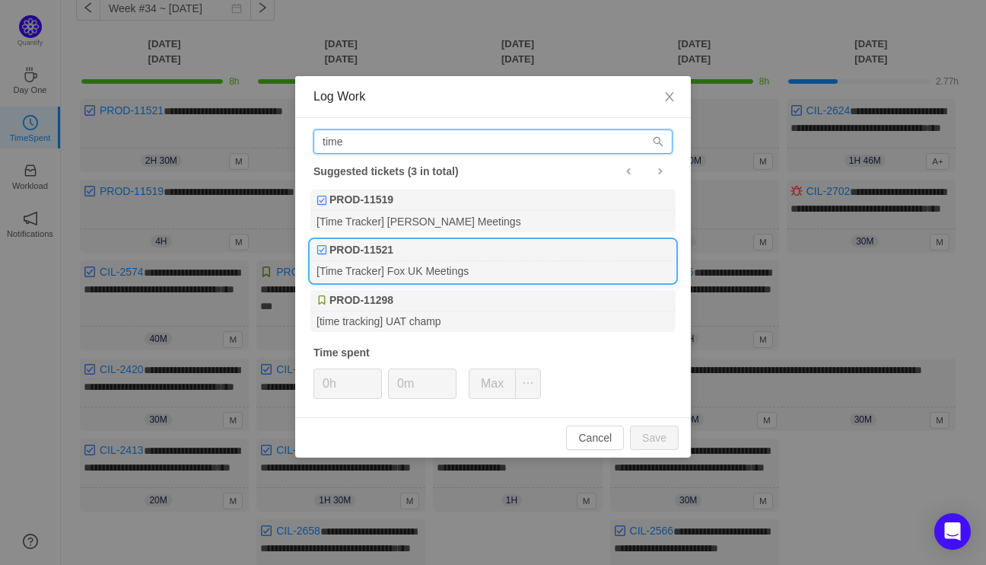
type input "time"
click at [425, 264] on div "[Time Tracker] Fox UK Meetings" at bounding box center [492, 271] width 365 height 21
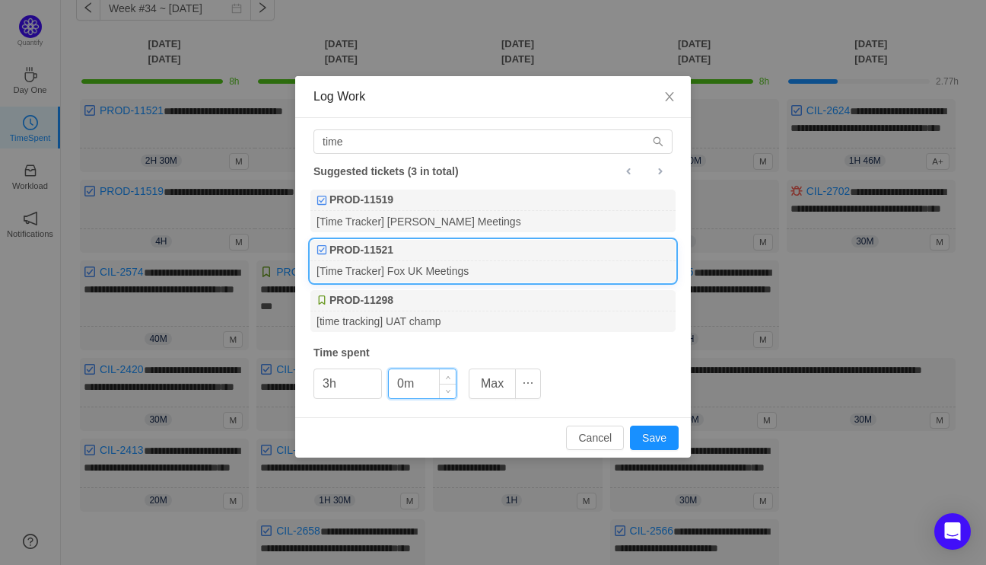
click at [397, 378] on input "0m" at bounding box center [422, 383] width 67 height 29
click at [657, 428] on button "Save" at bounding box center [654, 437] width 49 height 24
type input "0h"
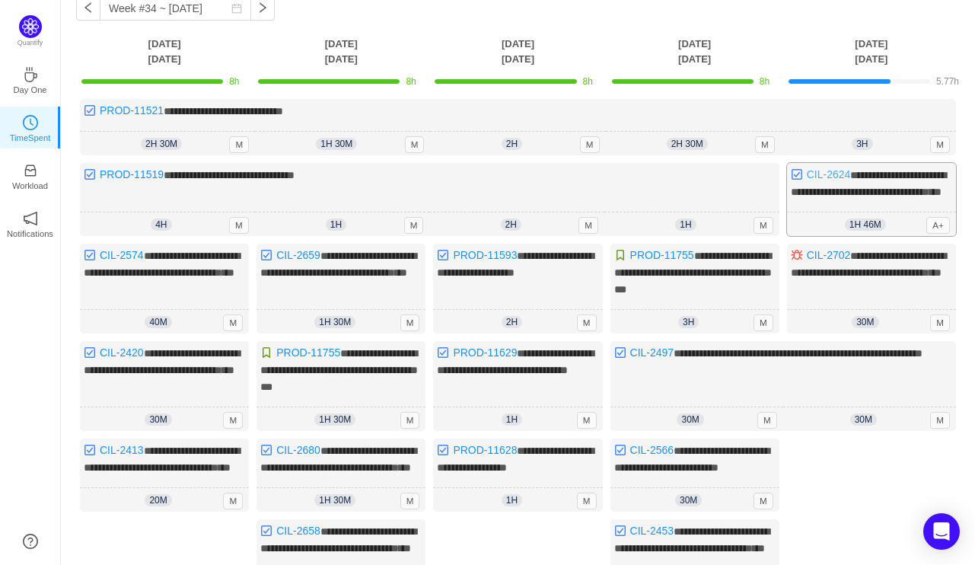
click at [810, 176] on link "CIL-2624" at bounding box center [829, 174] width 44 height 12
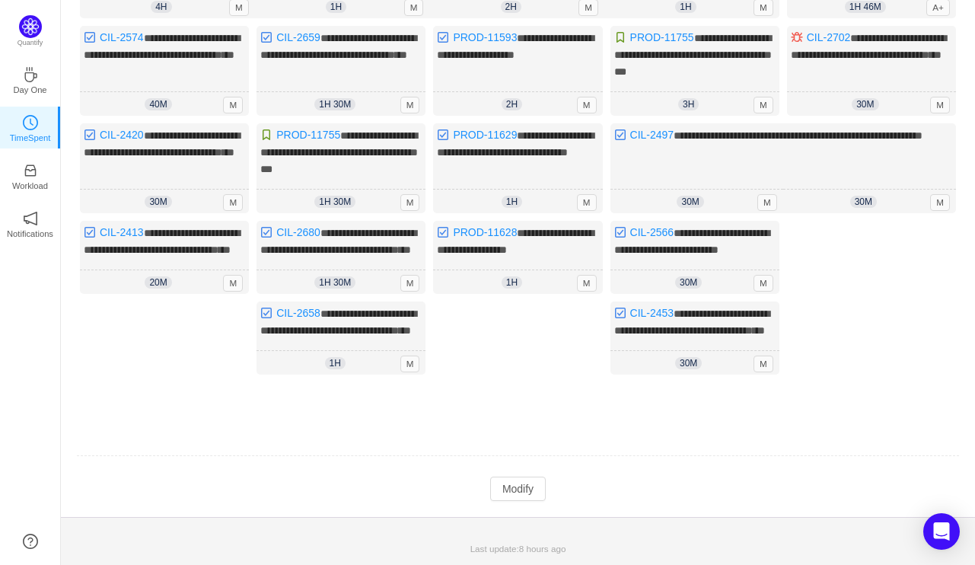
scroll to position [330, 0]
click at [511, 489] on button "Modify" at bounding box center [518, 488] width 56 height 24
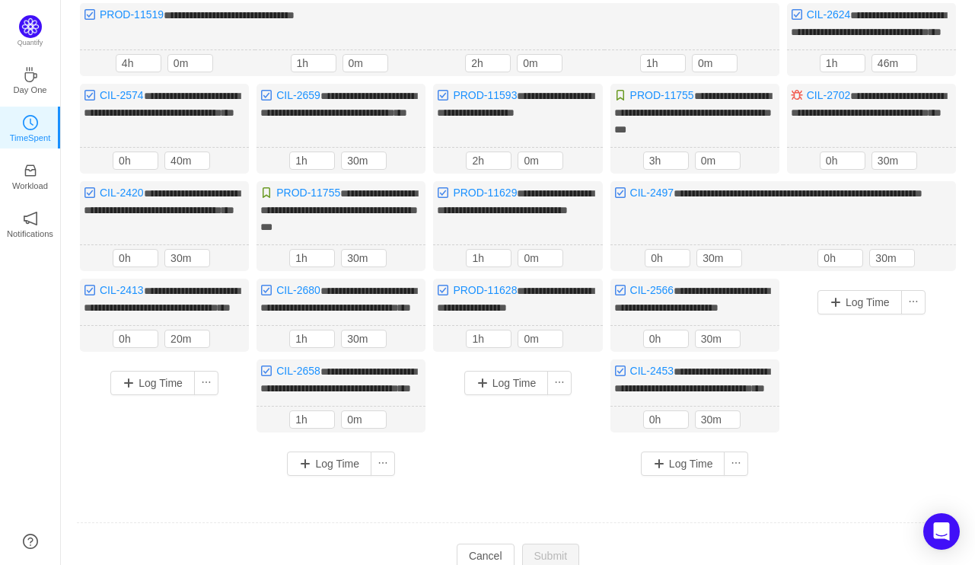
scroll to position [26, 0]
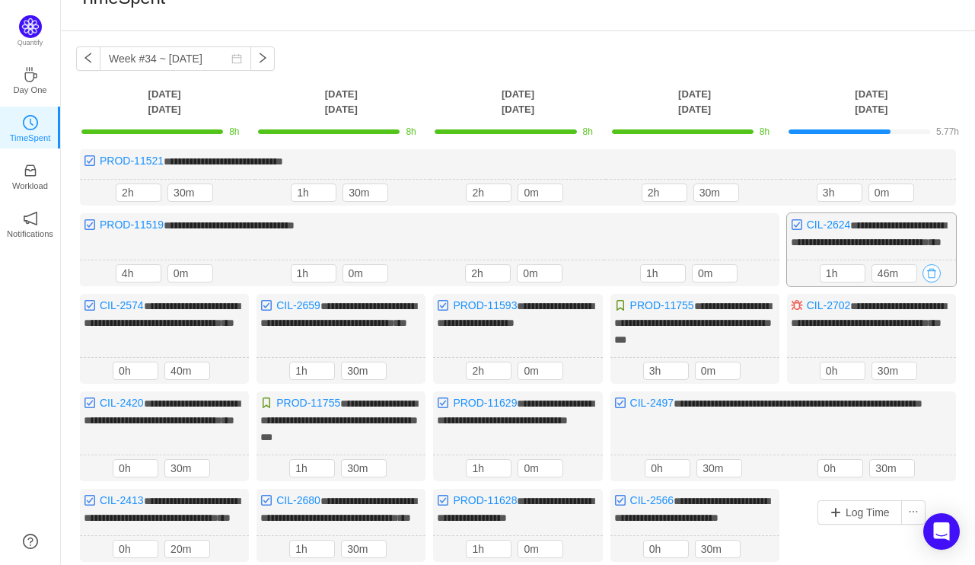
click at [933, 282] on button "button" at bounding box center [931, 273] width 18 height 18
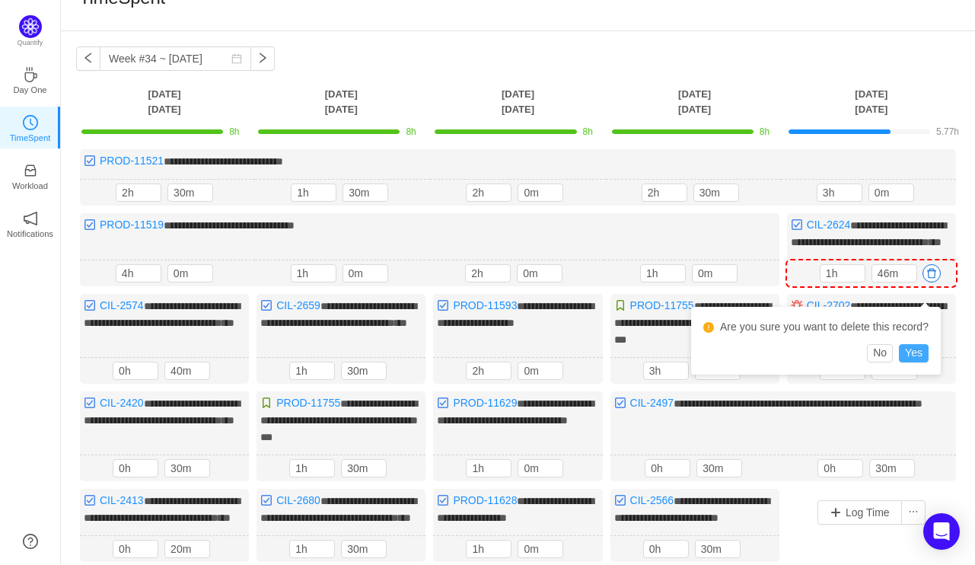
click at [913, 357] on button "Yes" at bounding box center [914, 353] width 30 height 18
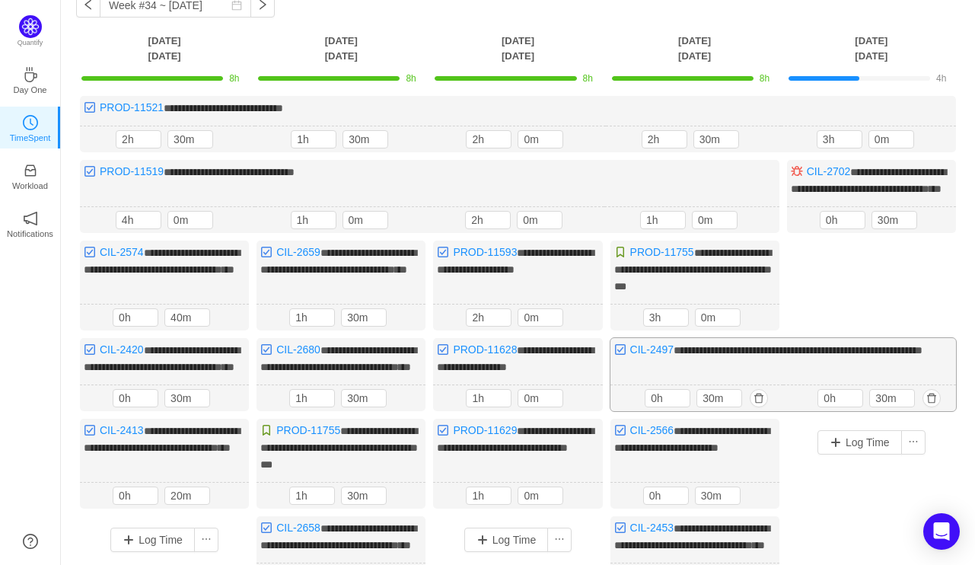
scroll to position [102, 0]
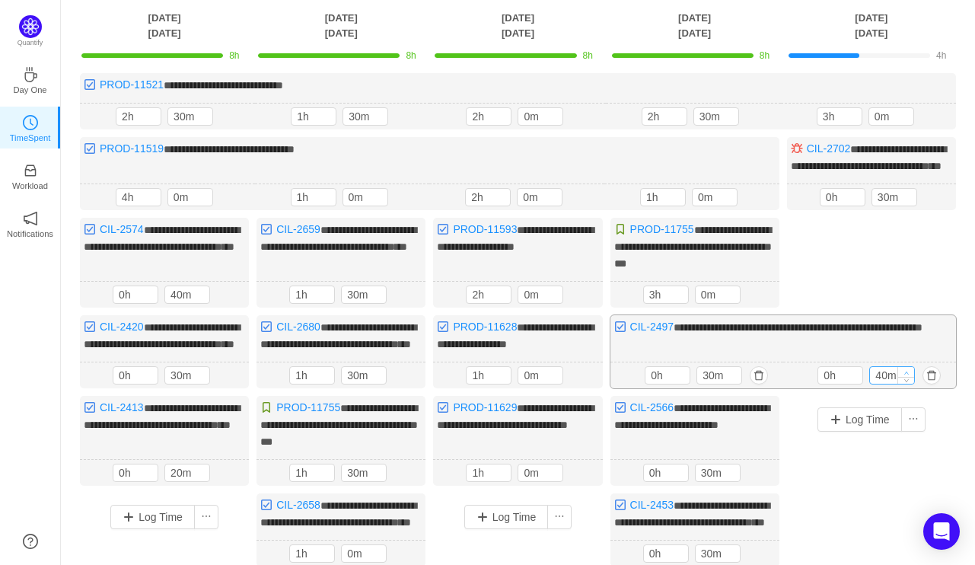
click at [910, 377] on span "Increase Value" at bounding box center [906, 372] width 16 height 10
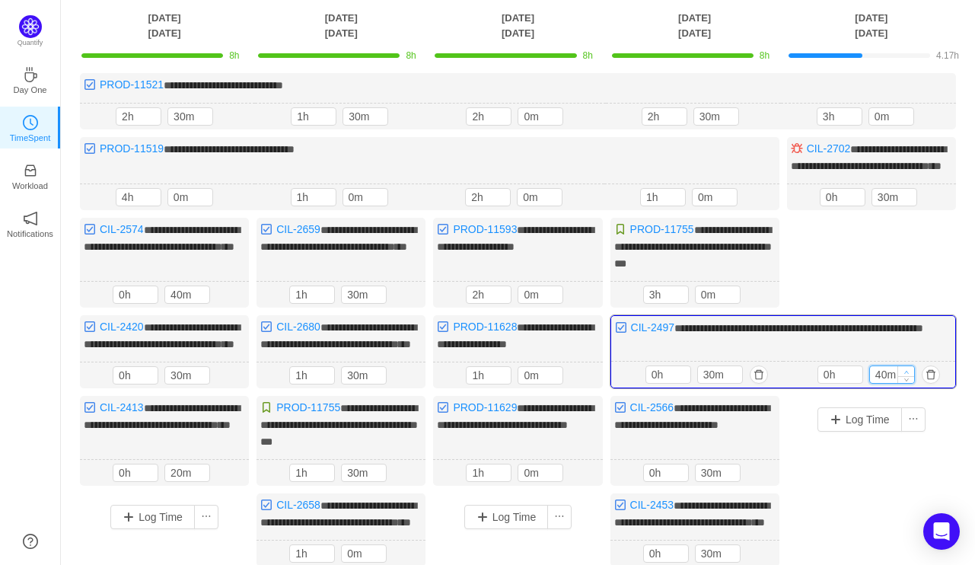
type input "50m"
click at [910, 376] on span "Increase Value" at bounding box center [906, 371] width 16 height 10
type input "1h"
type input "0m"
click at [910, 376] on span "Increase Value" at bounding box center [906, 371] width 16 height 10
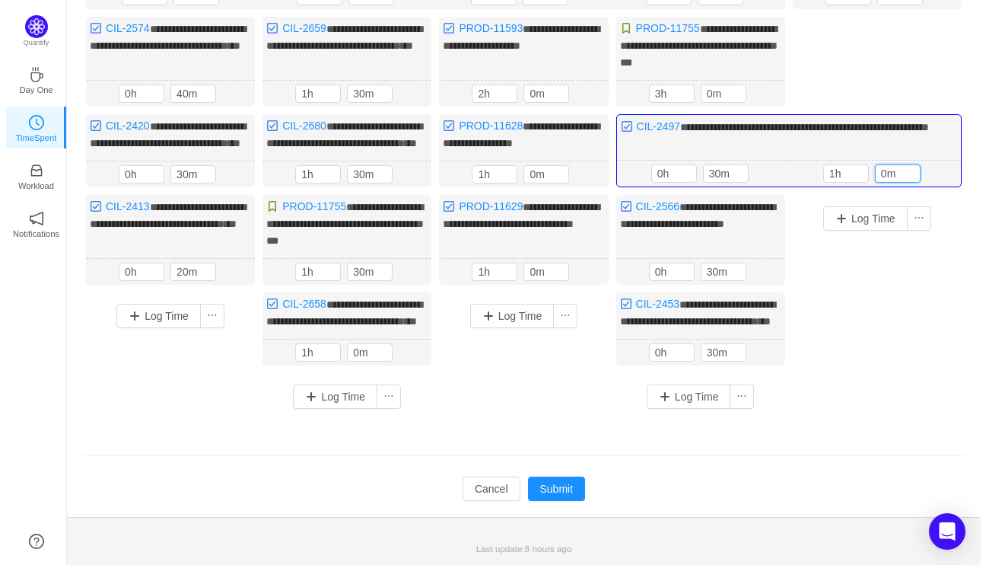
scroll to position [339, 0]
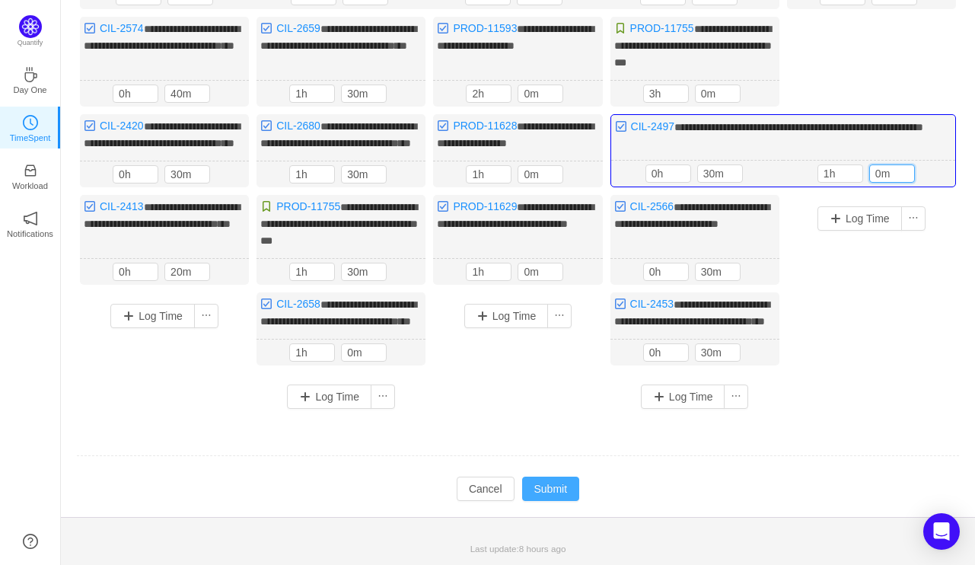
click at [555, 490] on button "Submit" at bounding box center [551, 488] width 58 height 24
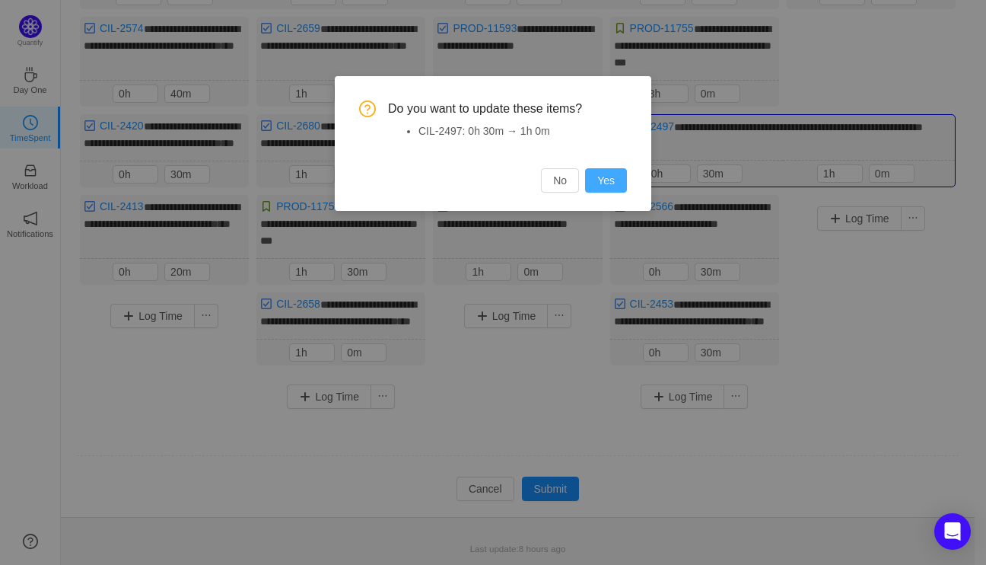
click at [615, 178] on button "Yes" at bounding box center [606, 180] width 42 height 24
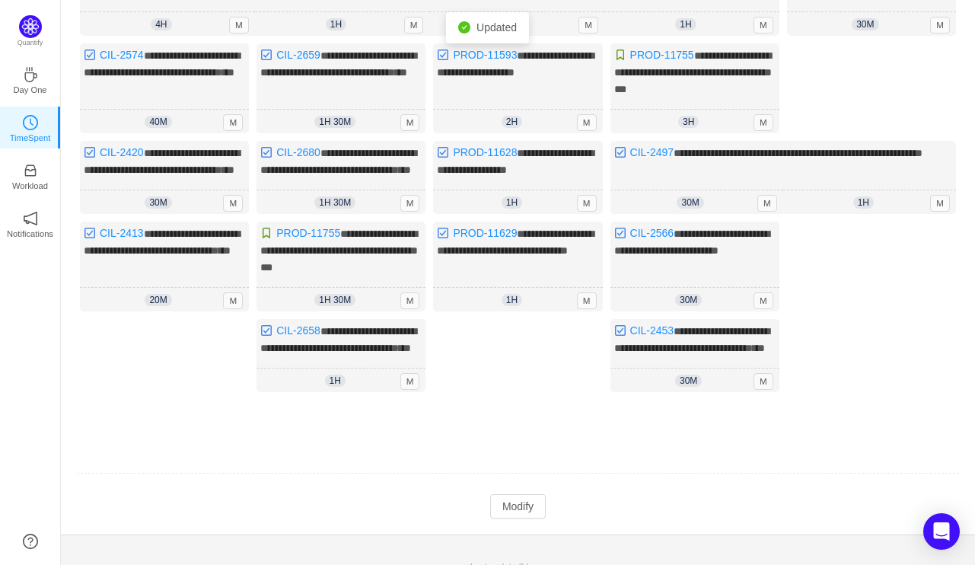
scroll to position [330, 0]
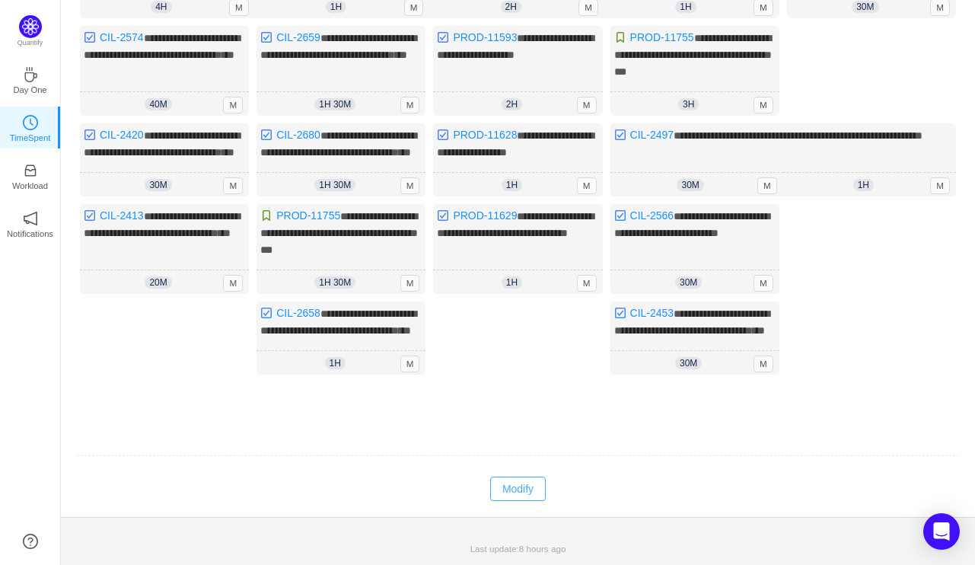
drag, startPoint x: 518, startPoint y: 497, endPoint x: 527, endPoint y: 489, distance: 11.3
click at [517, 498] on button "Modify" at bounding box center [518, 488] width 56 height 24
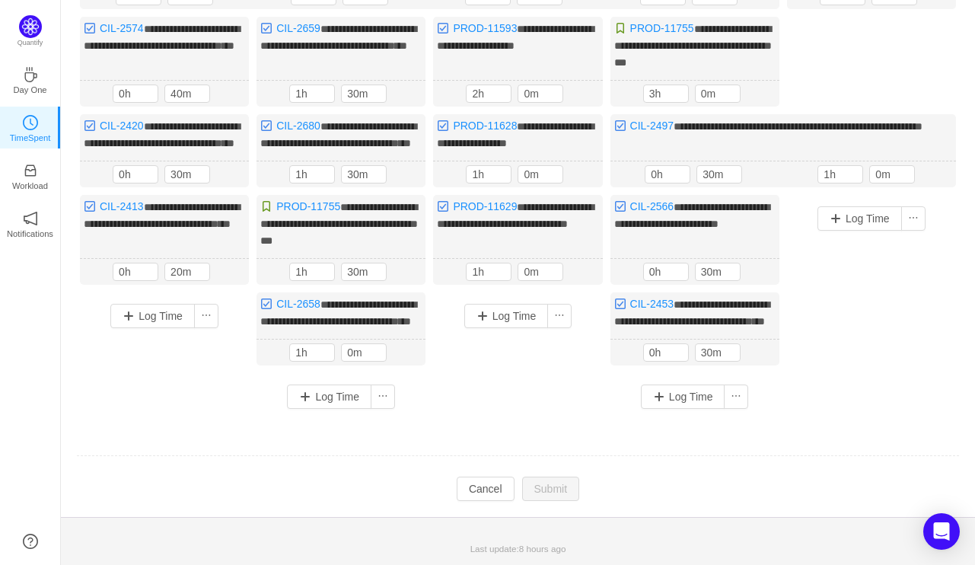
scroll to position [0, 0]
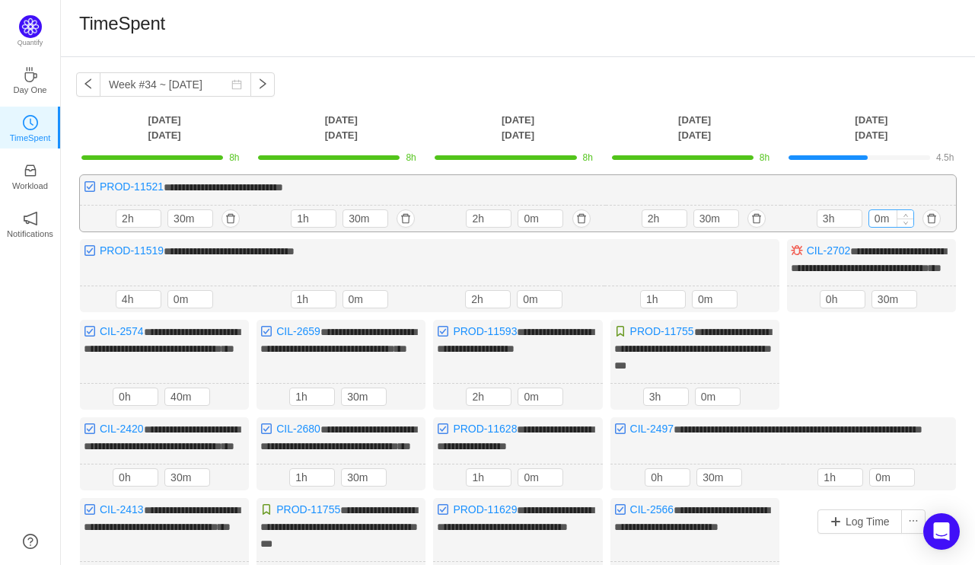
click at [874, 221] on input "0m" at bounding box center [891, 218] width 44 height 17
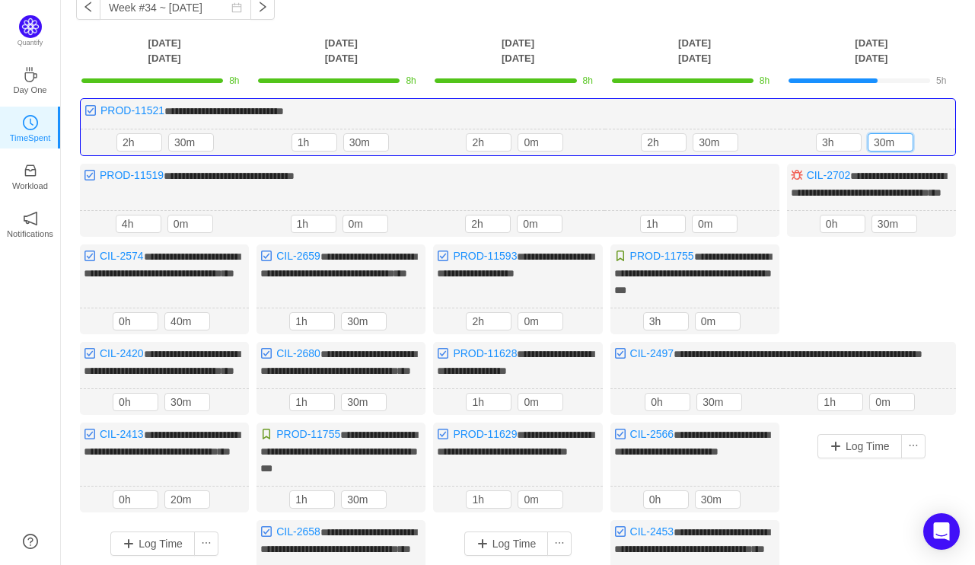
scroll to position [304, 0]
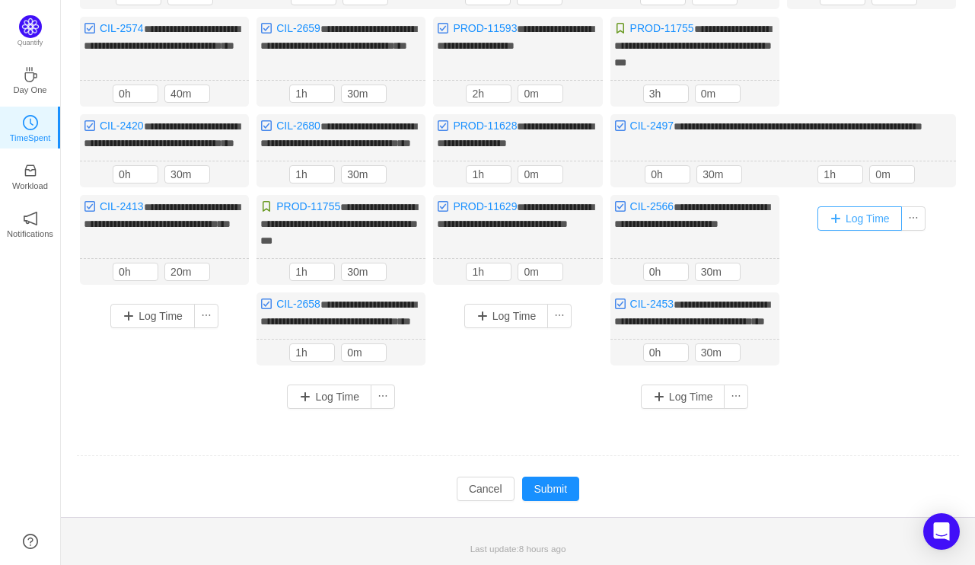
type input "30m"
click at [851, 231] on button "Log Time" at bounding box center [859, 218] width 84 height 24
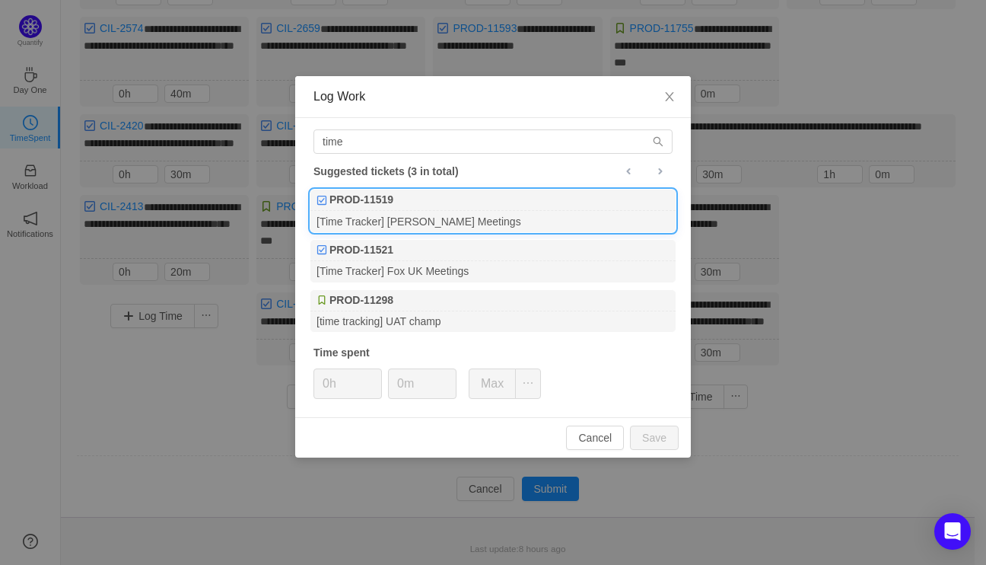
click at [411, 222] on div "[Time Tracker] [PERSON_NAME] Meetings" at bounding box center [492, 221] width 365 height 21
type input "1h"
click at [374, 378] on icon "icon: up" at bounding box center [373, 378] width 5 height 5
click at [396, 385] on input "0m" at bounding box center [422, 383] width 67 height 29
type input "30m"
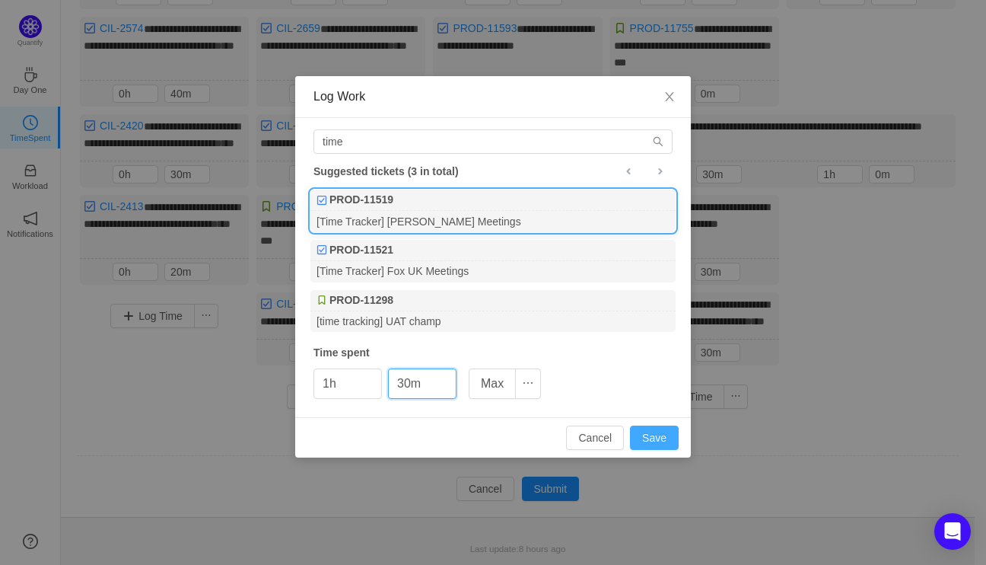
click at [657, 433] on button "Save" at bounding box center [654, 437] width 49 height 24
type input "0h"
type input "0m"
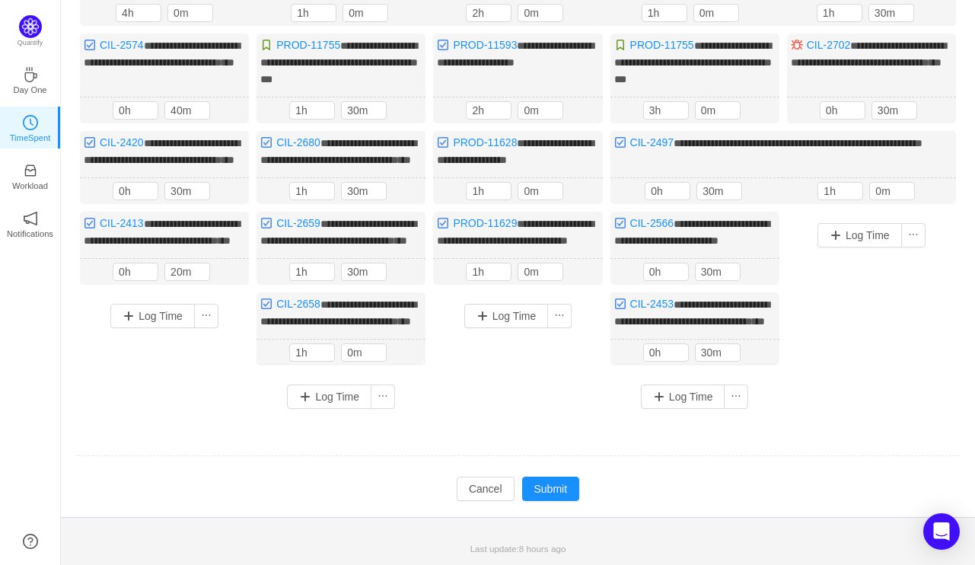
scroll to position [309, 0]
click at [854, 223] on button "Log Time" at bounding box center [859, 235] width 84 height 24
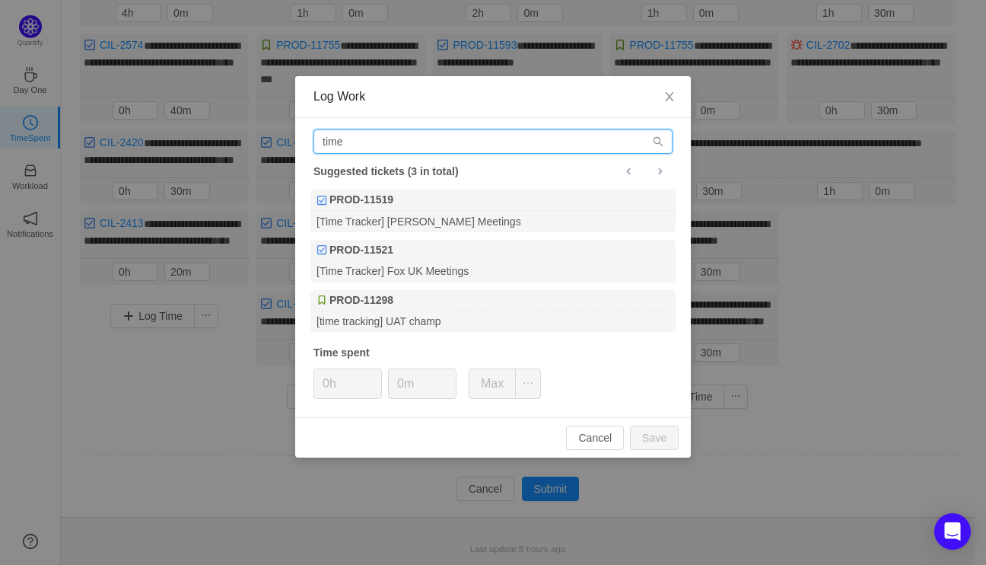
drag, startPoint x: 363, startPoint y: 139, endPoint x: 258, endPoint y: 158, distance: 106.7
click at [258, 158] on div "Log Work time Suggested tickets (3 in total) PROD-11519 [Time Tracker] [PERSON_…" at bounding box center [493, 282] width 986 height 565
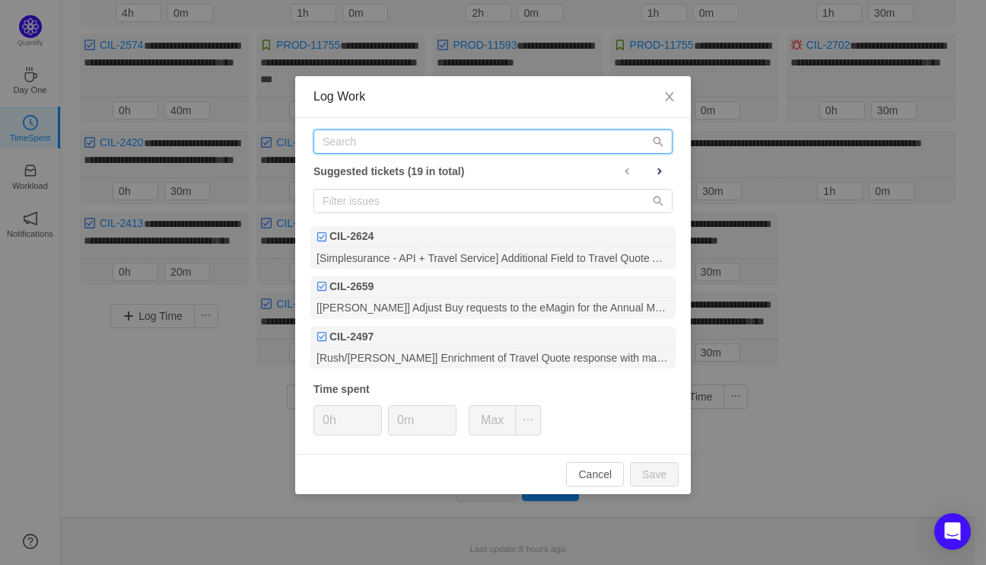
type input "b"
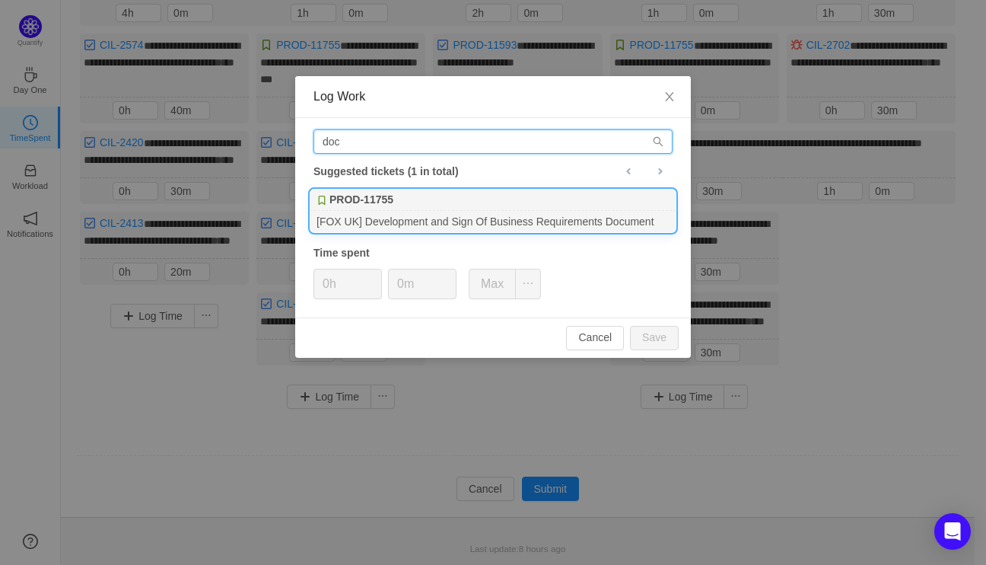
type input "doc"
click at [490, 209] on div "PROD-11755" at bounding box center [492, 199] width 365 height 21
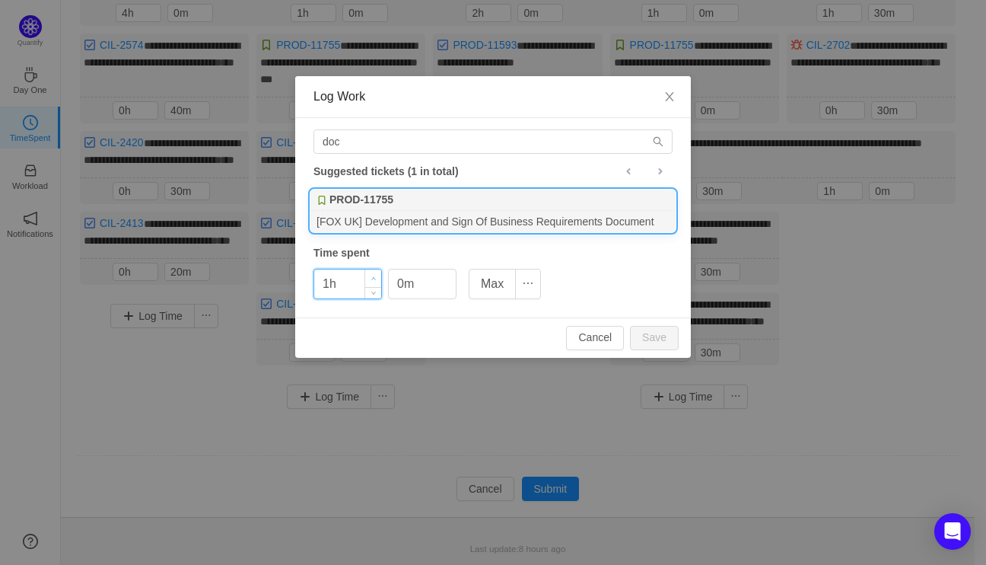
click at [366, 279] on span "Increase Value" at bounding box center [373, 278] width 16 height 18
click at [660, 331] on button "Save" at bounding box center [654, 338] width 49 height 24
type input "0h"
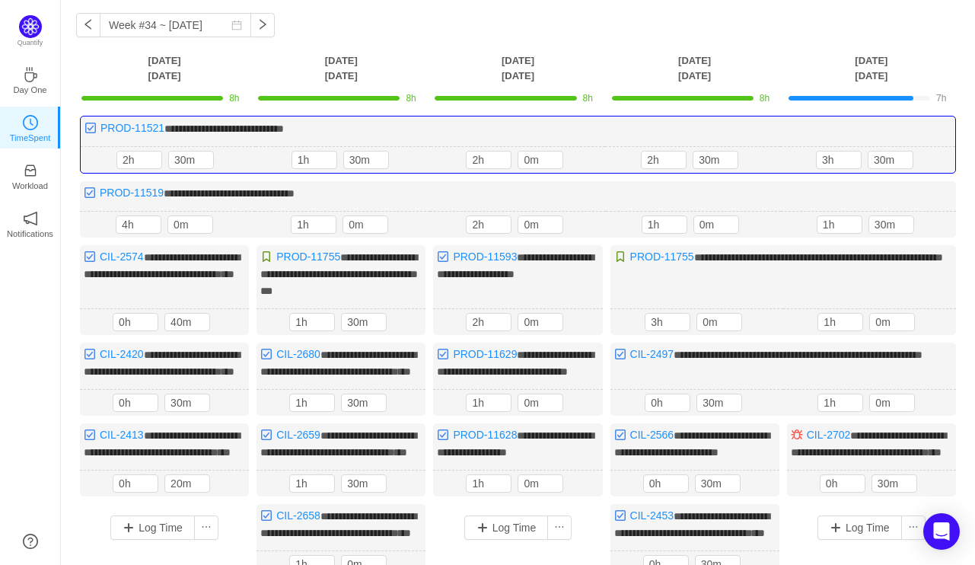
scroll to position [152, 0]
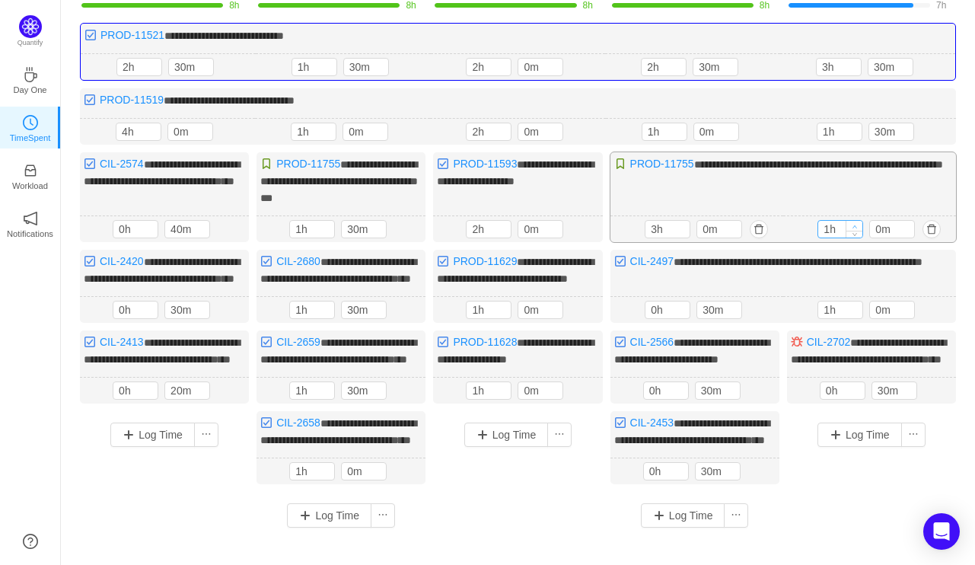
type input "2h"
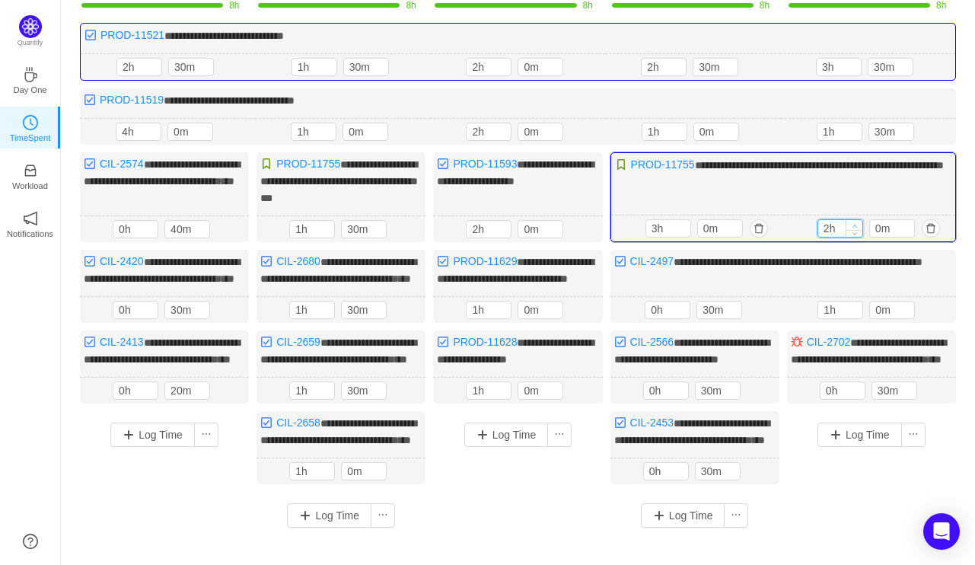
click at [855, 223] on icon "icon: up" at bounding box center [854, 225] width 5 height 5
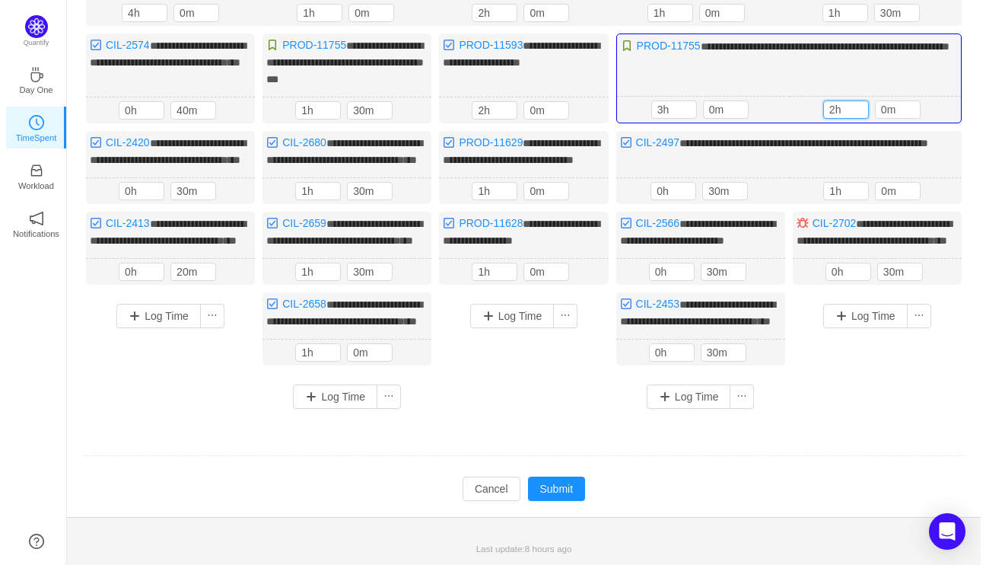
scroll to position [309, 0]
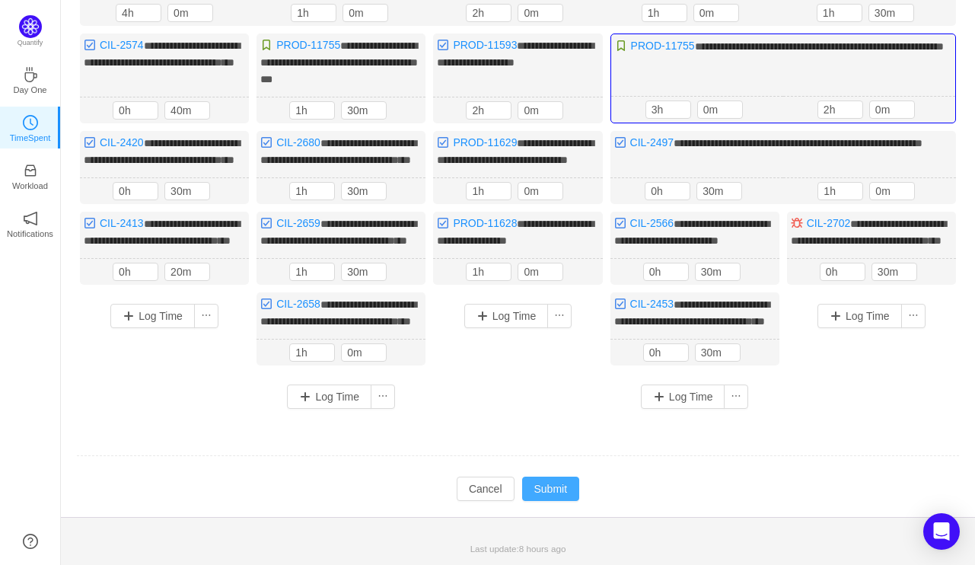
click at [550, 487] on button "Submit" at bounding box center [551, 488] width 58 height 24
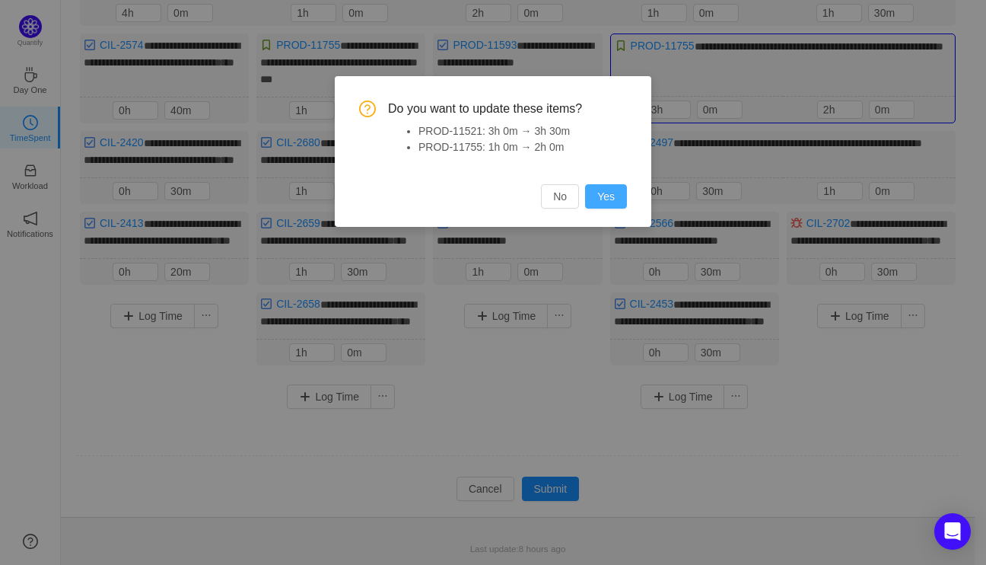
click at [619, 193] on button "Yes" at bounding box center [606, 196] width 42 height 24
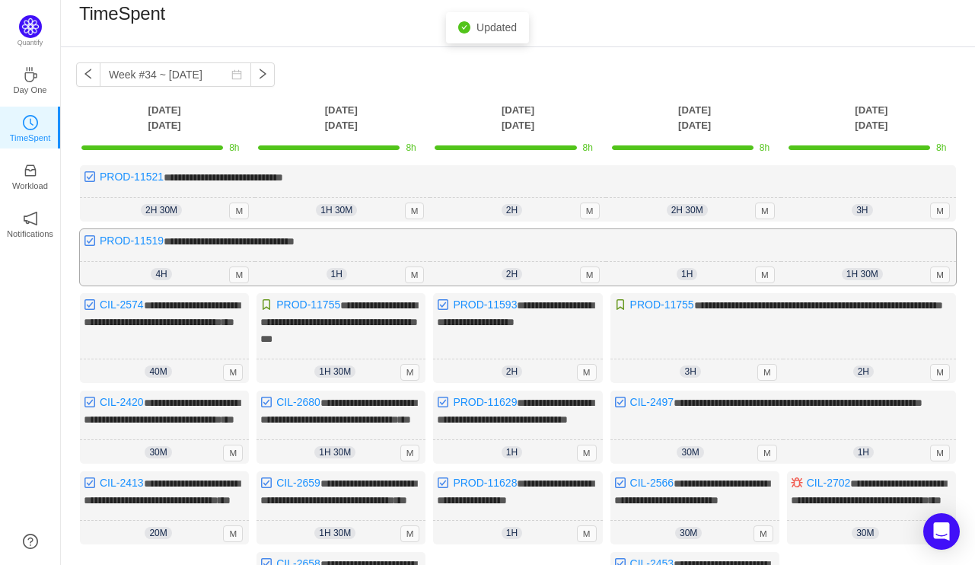
scroll to position [0, 0]
